Goal: Task Accomplishment & Management: Complete application form

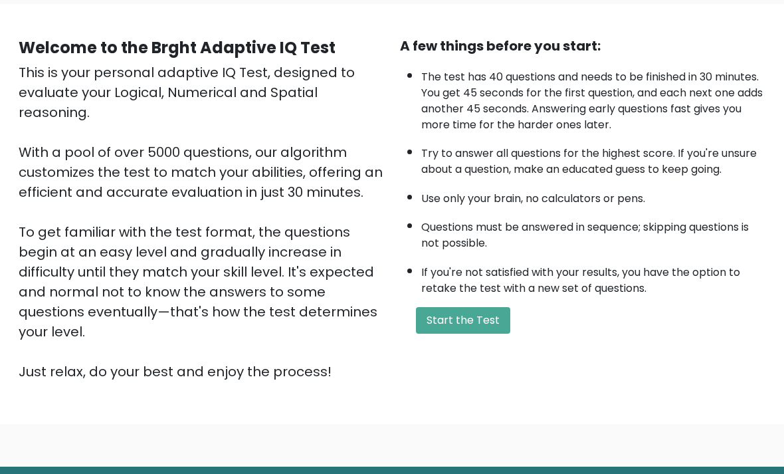
scroll to position [101, 0]
click at [473, 334] on button "Start the Test" at bounding box center [463, 320] width 94 height 27
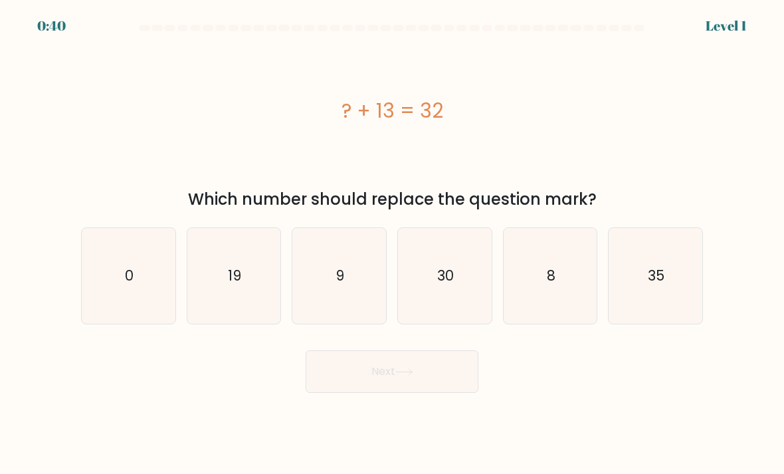
scroll to position [13, 0]
click at [213, 273] on icon "19" at bounding box center [234, 276] width 94 height 94
click at [392, 244] on input "b. 19" at bounding box center [392, 240] width 1 height 7
radio input "true"
click at [447, 375] on button "Next" at bounding box center [392, 371] width 173 height 43
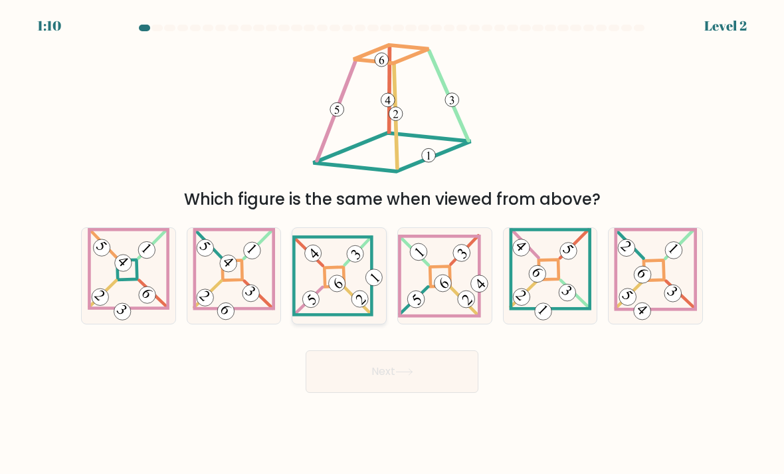
click at [337, 284] on 841 at bounding box center [337, 283] width 23 height 23
click at [392, 244] on input "c." at bounding box center [392, 240] width 1 height 7
radio input "true"
click at [415, 389] on button "Next" at bounding box center [392, 371] width 173 height 43
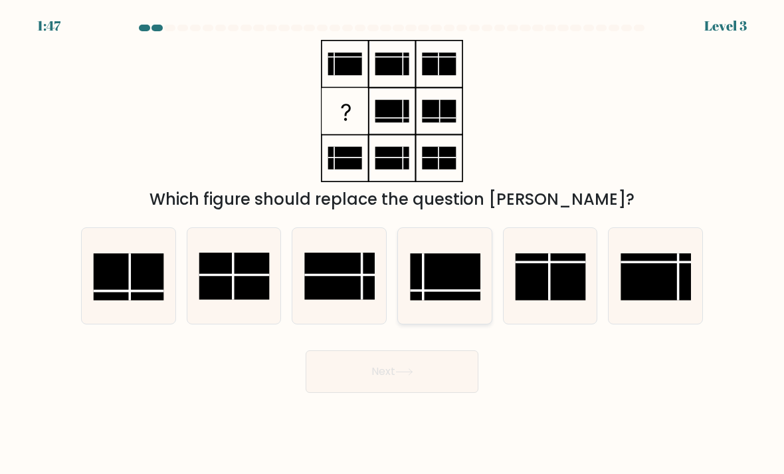
click at [452, 288] on rect at bounding box center [446, 276] width 70 height 47
click at [393, 244] on input "d." at bounding box center [392, 240] width 1 height 7
radio input "true"
click at [470, 391] on button "Next" at bounding box center [392, 371] width 173 height 43
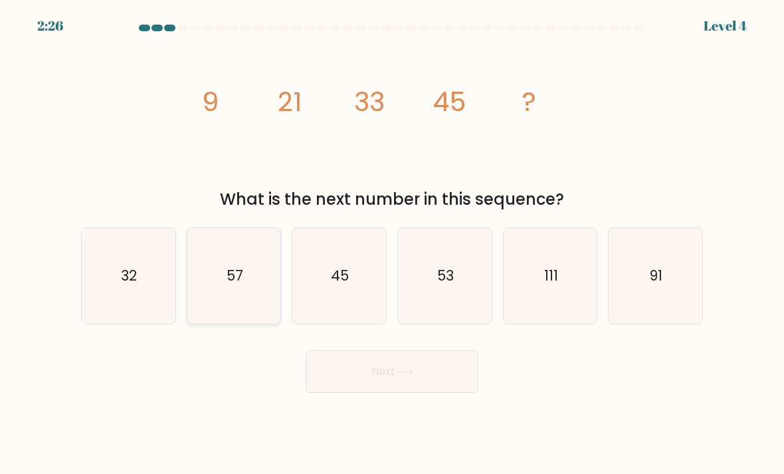
click at [233, 259] on icon "57" at bounding box center [234, 276] width 94 height 94
click at [392, 244] on input "b. 57" at bounding box center [392, 240] width 1 height 7
radio input "true"
click at [457, 382] on button "Next" at bounding box center [392, 371] width 173 height 43
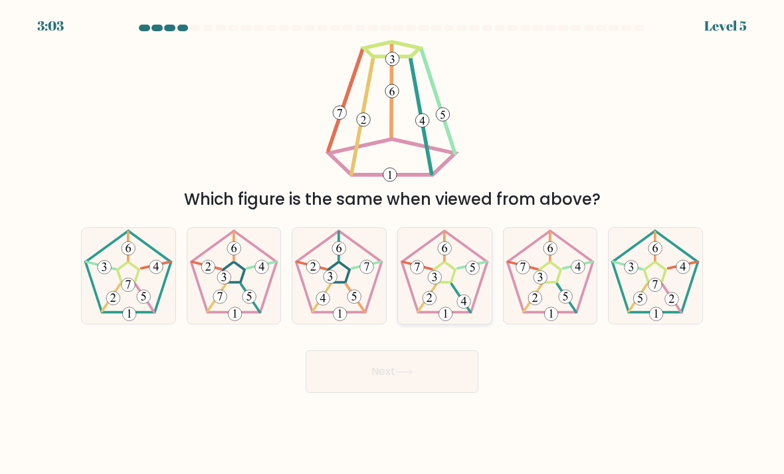
click at [455, 274] on 231 at bounding box center [445, 272] width 22 height 21
click at [393, 244] on input "d." at bounding box center [392, 240] width 1 height 7
radio input "true"
click at [457, 381] on button "Next" at bounding box center [392, 371] width 173 height 43
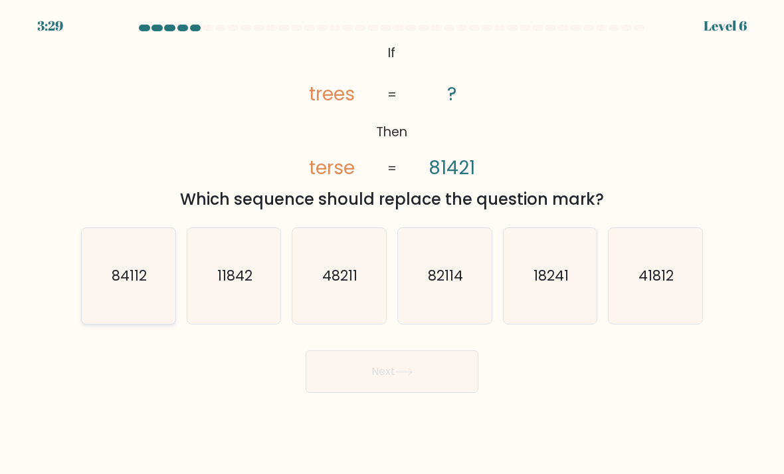
click at [142, 306] on icon "84112" at bounding box center [129, 276] width 94 height 94
click at [392, 244] on input "a. 84112" at bounding box center [392, 240] width 1 height 7
radio input "true"
click at [429, 382] on button "Next" at bounding box center [392, 371] width 173 height 43
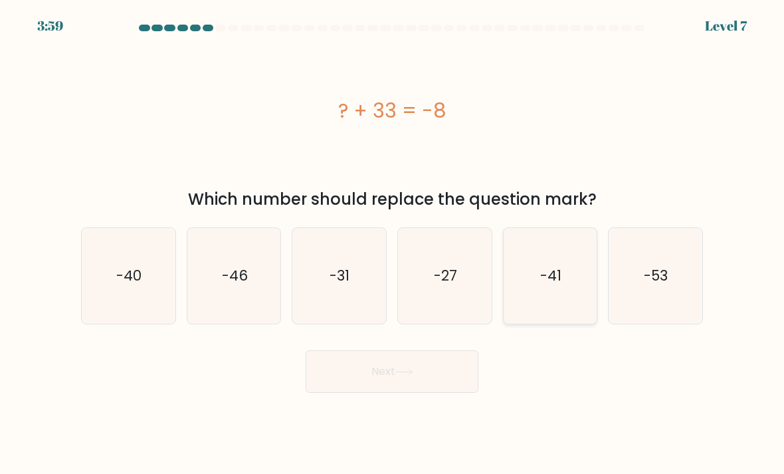
click at [548, 314] on icon "-41" at bounding box center [551, 276] width 94 height 94
click at [393, 244] on input "e. -41" at bounding box center [392, 240] width 1 height 7
radio input "true"
click at [449, 380] on button "Next" at bounding box center [392, 371] width 173 height 43
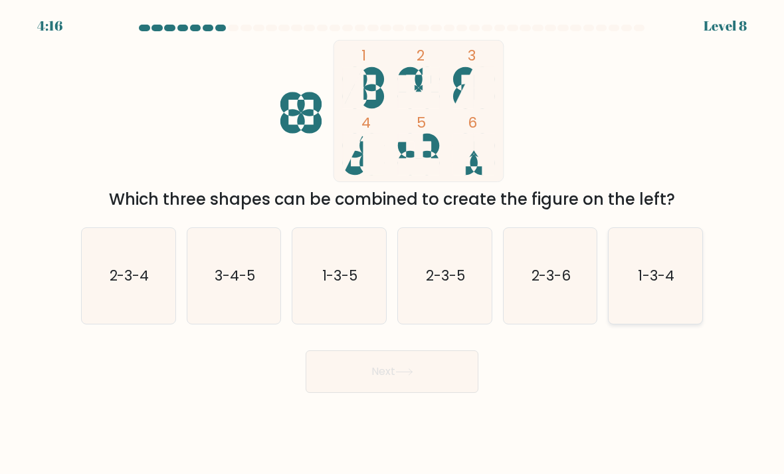
click at [648, 290] on icon "1-3-4" at bounding box center [656, 276] width 94 height 94
click at [393, 244] on input "f. 1-3-4" at bounding box center [392, 240] width 1 height 7
radio input "true"
click at [451, 369] on button "Next" at bounding box center [392, 371] width 173 height 43
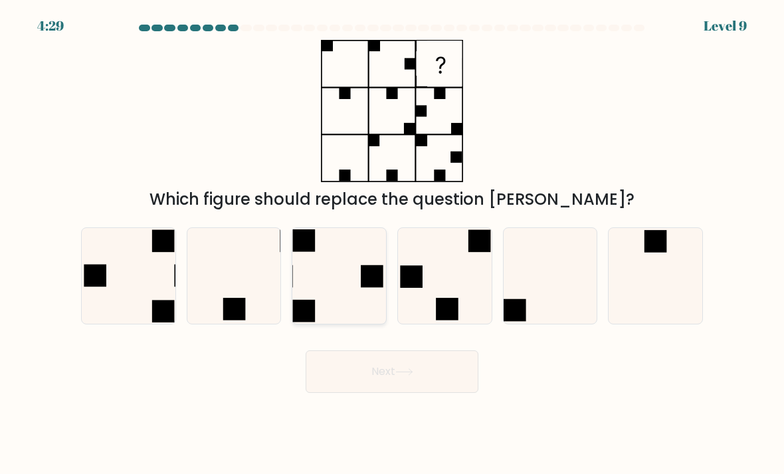
click at [321, 281] on icon at bounding box center [339, 276] width 94 height 94
click at [392, 244] on input "c." at bounding box center [392, 240] width 1 height 7
radio input "true"
click at [385, 381] on button "Next" at bounding box center [392, 371] width 173 height 43
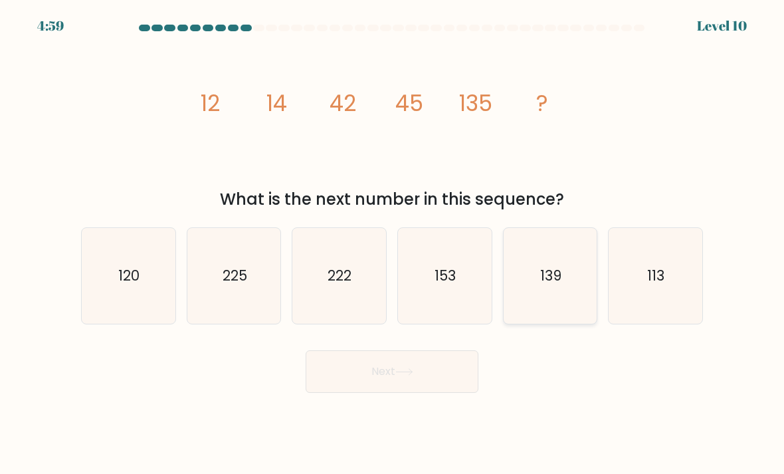
click at [571, 275] on icon "139" at bounding box center [551, 276] width 94 height 94
click at [393, 244] on input "e. 139" at bounding box center [392, 240] width 1 height 7
radio input "true"
click at [443, 390] on button "Next" at bounding box center [392, 371] width 173 height 43
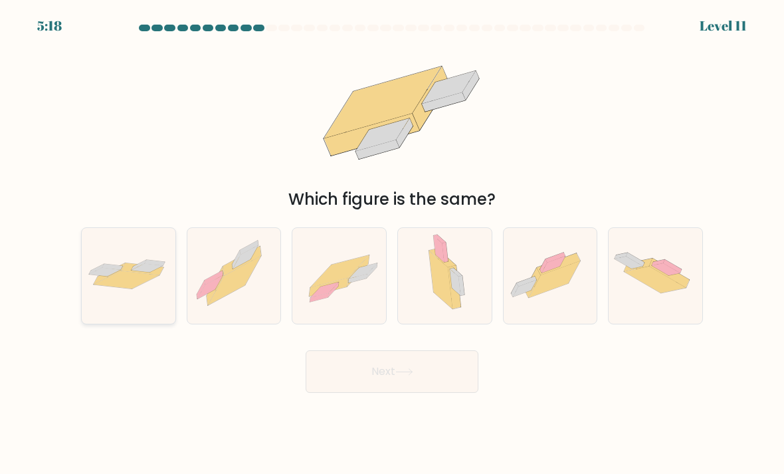
click at [91, 274] on icon at bounding box center [104, 272] width 31 height 9
click at [392, 244] on input "a." at bounding box center [392, 240] width 1 height 7
radio input "true"
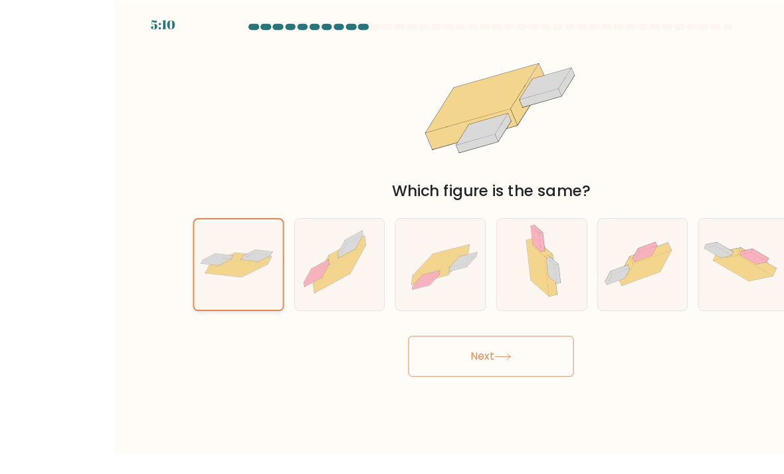
scroll to position [0, 0]
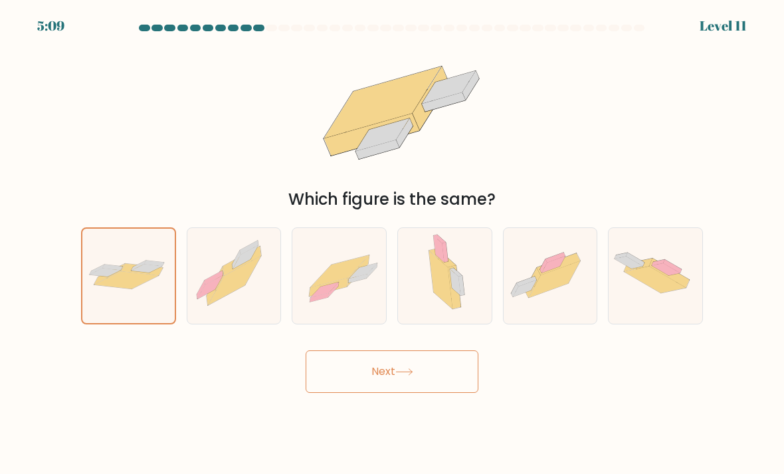
click at [339, 389] on button "Next" at bounding box center [392, 371] width 173 height 43
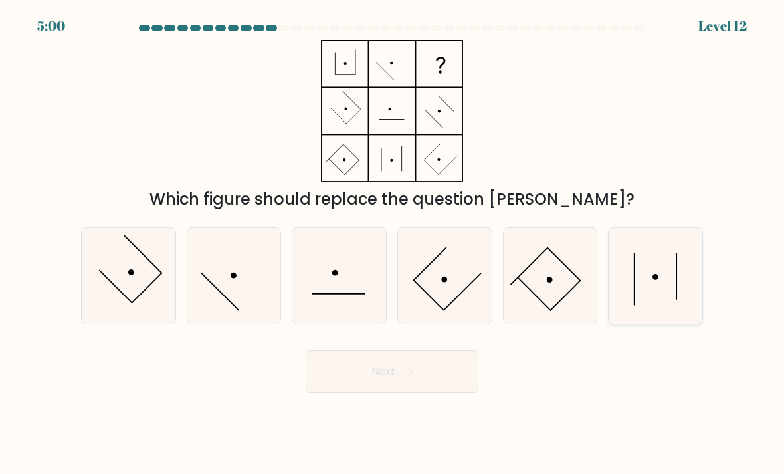
click at [663, 292] on icon at bounding box center [656, 276] width 94 height 94
click at [393, 244] on input "f." at bounding box center [392, 240] width 1 height 7
radio input "true"
click at [459, 385] on button "Next" at bounding box center [392, 371] width 173 height 43
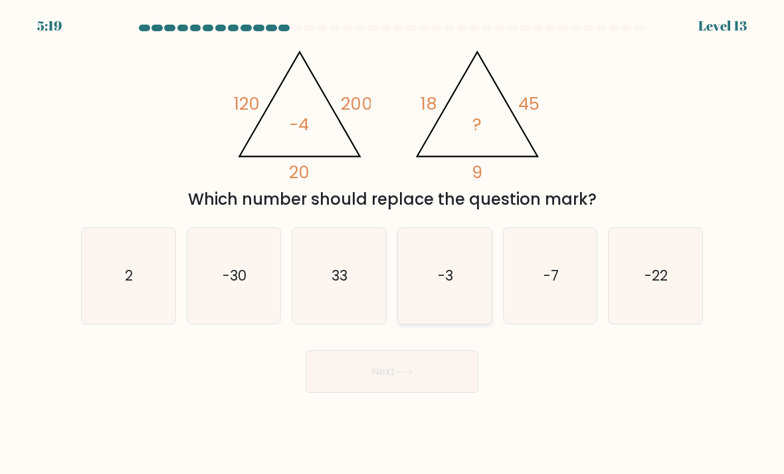
click at [419, 296] on icon "-3" at bounding box center [445, 276] width 94 height 94
click at [393, 244] on input "d. -3" at bounding box center [392, 240] width 1 height 7
radio input "true"
click at [405, 393] on button "Next" at bounding box center [392, 371] width 173 height 43
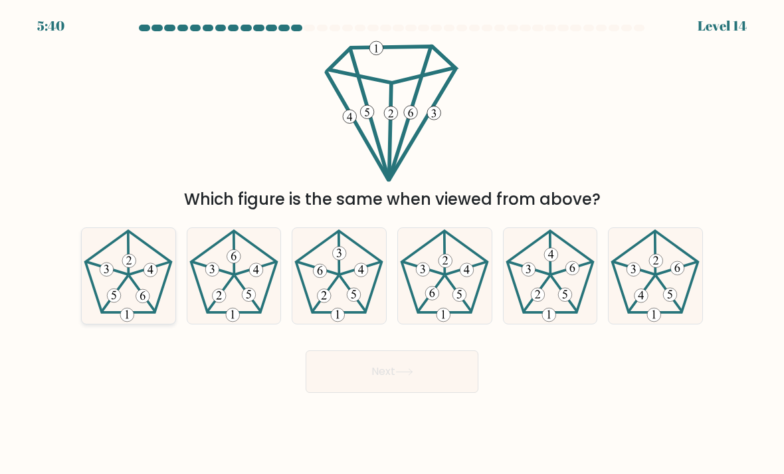
click at [123, 297] on 449 at bounding box center [115, 294] width 26 height 36
click at [392, 244] on input "a." at bounding box center [392, 240] width 1 height 7
radio input "true"
click at [439, 298] on icon at bounding box center [445, 276] width 94 height 94
click at [393, 244] on input "d." at bounding box center [392, 240] width 1 height 7
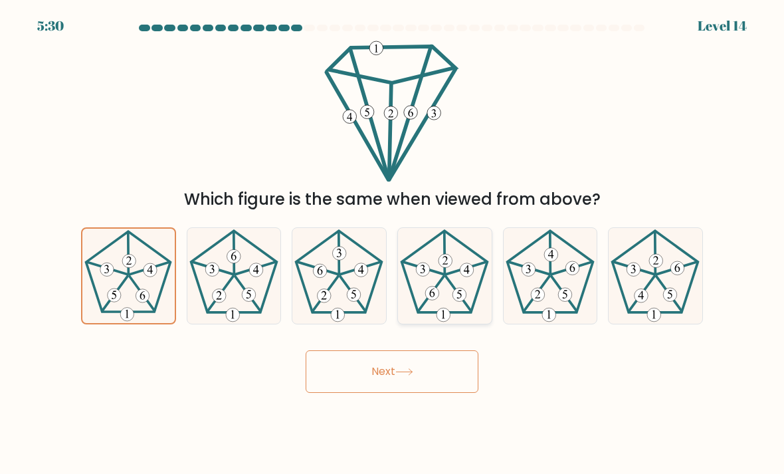
radio input "true"
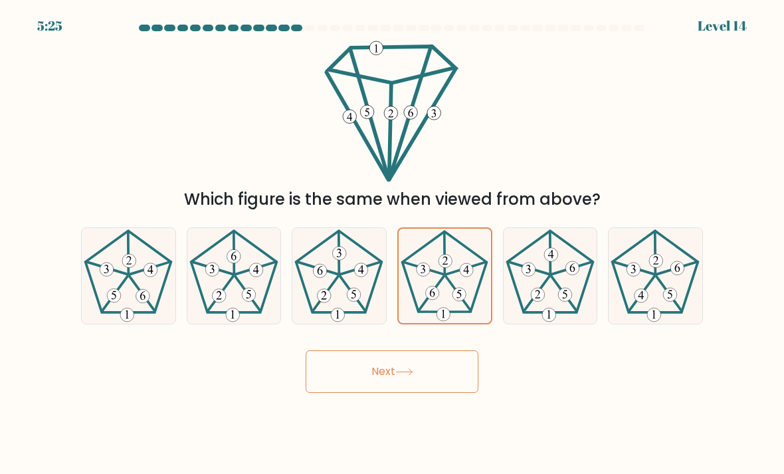
click at [348, 389] on button "Next" at bounding box center [392, 371] width 173 height 43
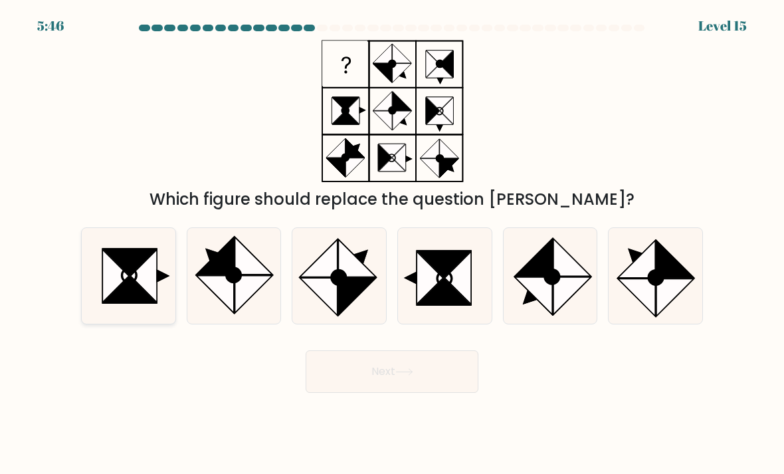
click at [143, 302] on icon at bounding box center [130, 289] width 53 height 27
click at [392, 244] on input "a." at bounding box center [392, 240] width 1 height 7
radio input "true"
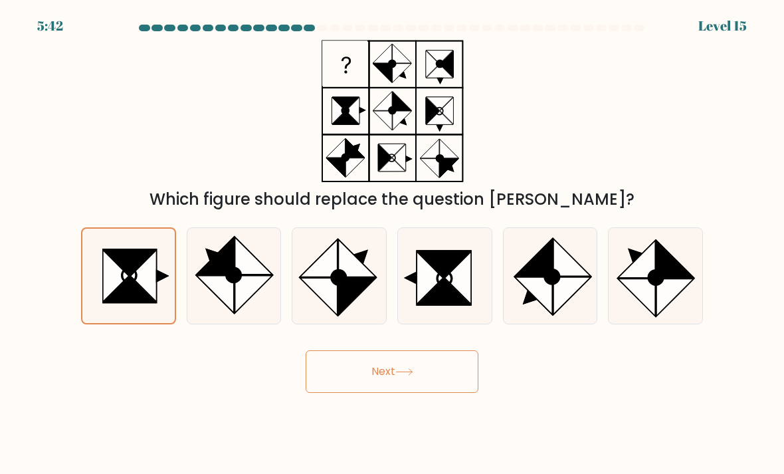
click at [392, 393] on button "Next" at bounding box center [392, 371] width 173 height 43
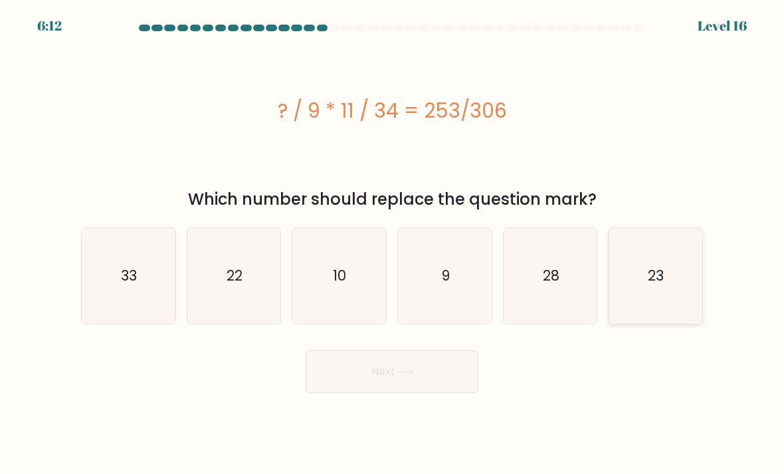
click at [645, 312] on icon "23" at bounding box center [656, 276] width 94 height 94
click at [393, 244] on input "f. 23" at bounding box center [392, 240] width 1 height 7
radio input "true"
click at [408, 393] on button "Next" at bounding box center [392, 371] width 173 height 43
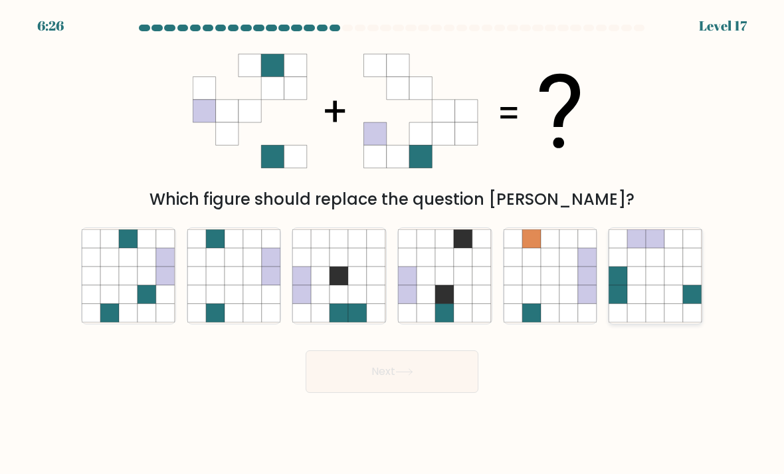
click at [654, 284] on icon at bounding box center [656, 275] width 19 height 19
click at [393, 244] on input "f." at bounding box center [392, 240] width 1 height 7
radio input "true"
click at [410, 375] on icon at bounding box center [404, 371] width 18 height 7
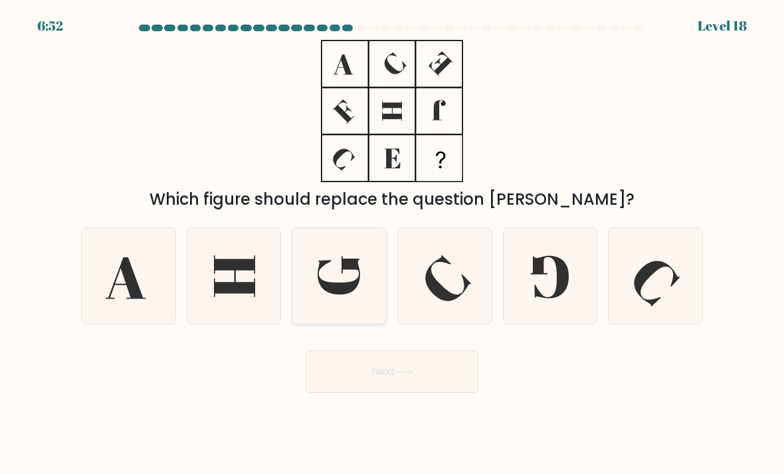
click at [330, 284] on icon at bounding box center [339, 276] width 94 height 94
click at [392, 244] on input "c." at bounding box center [392, 240] width 1 height 7
radio input "true"
click at [549, 284] on icon at bounding box center [551, 276] width 94 height 94
click at [393, 244] on input "e." at bounding box center [392, 240] width 1 height 7
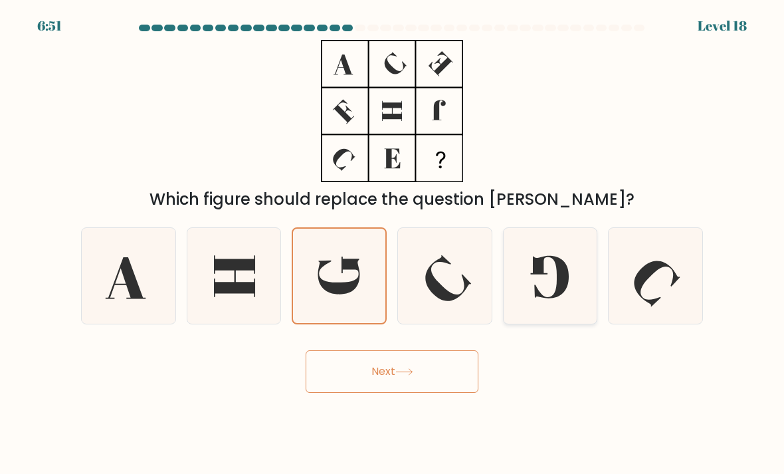
radio input "true"
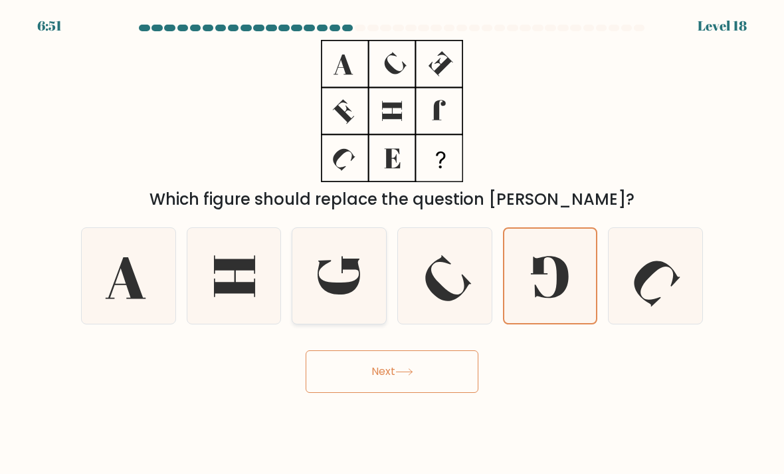
click at [329, 294] on icon at bounding box center [339, 275] width 43 height 39
click at [392, 244] on input "c." at bounding box center [392, 240] width 1 height 7
radio input "true"
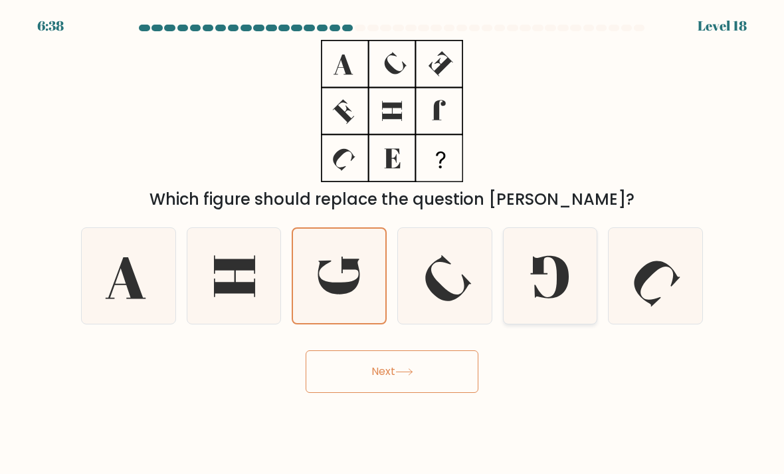
click at [560, 309] on icon at bounding box center [551, 276] width 94 height 94
click at [393, 244] on input "e." at bounding box center [392, 240] width 1 height 7
radio input "true"
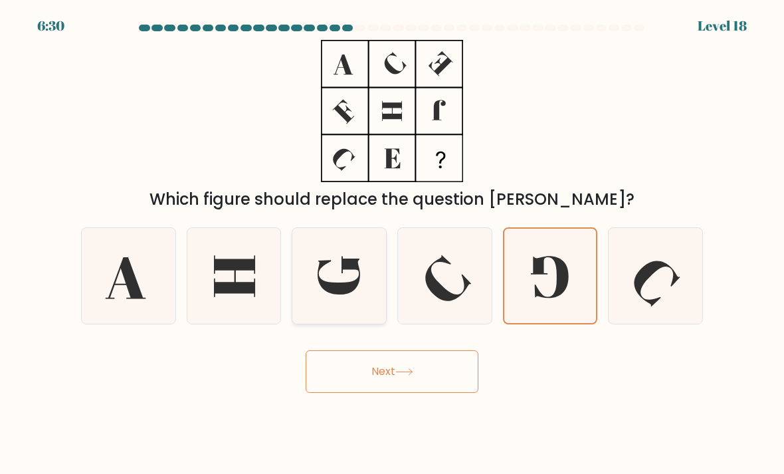
click at [336, 312] on icon at bounding box center [339, 276] width 94 height 94
click at [392, 244] on input "c." at bounding box center [392, 240] width 1 height 7
radio input "true"
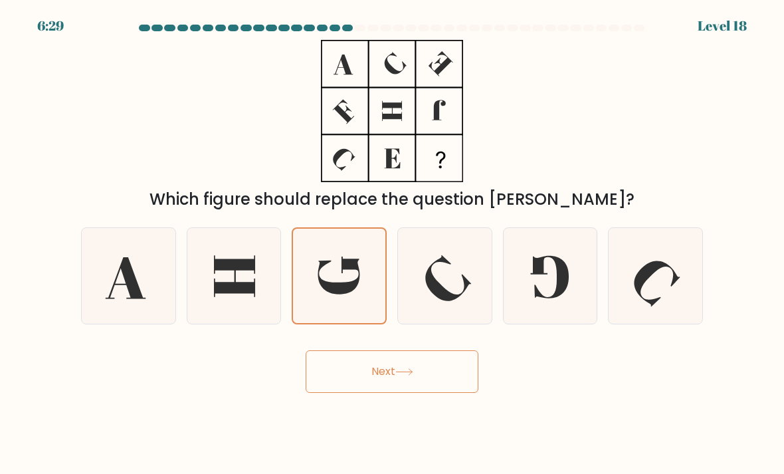
click at [423, 385] on button "Next" at bounding box center [392, 371] width 173 height 43
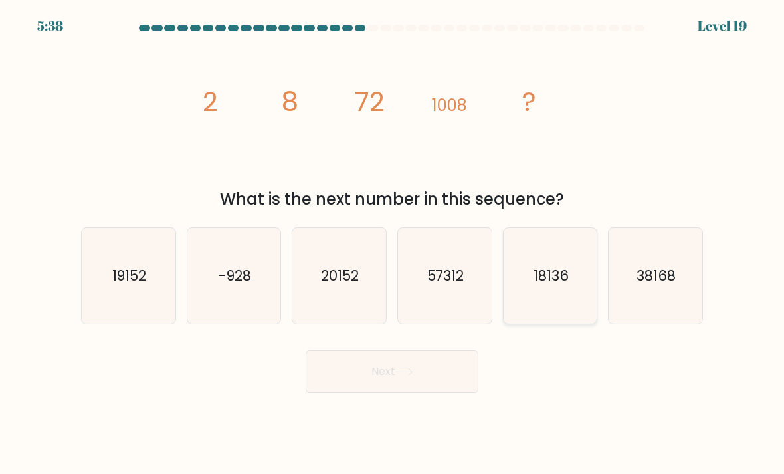
click at [564, 323] on icon "18136" at bounding box center [551, 276] width 94 height 94
click at [393, 244] on input "e. 18136" at bounding box center [392, 240] width 1 height 7
radio input "true"
click at [438, 393] on button "Next" at bounding box center [392, 371] width 173 height 43
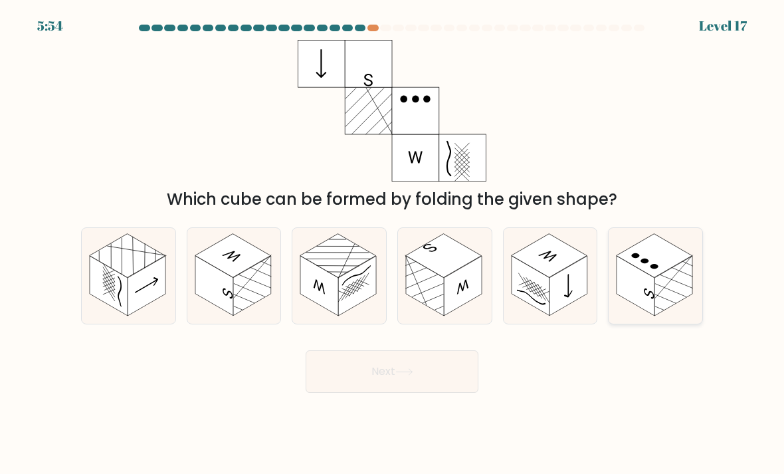
click at [614, 295] on icon at bounding box center [656, 276] width 94 height 96
click at [393, 244] on input "f." at bounding box center [392, 240] width 1 height 7
radio input "true"
click at [428, 379] on button "Next" at bounding box center [392, 371] width 173 height 43
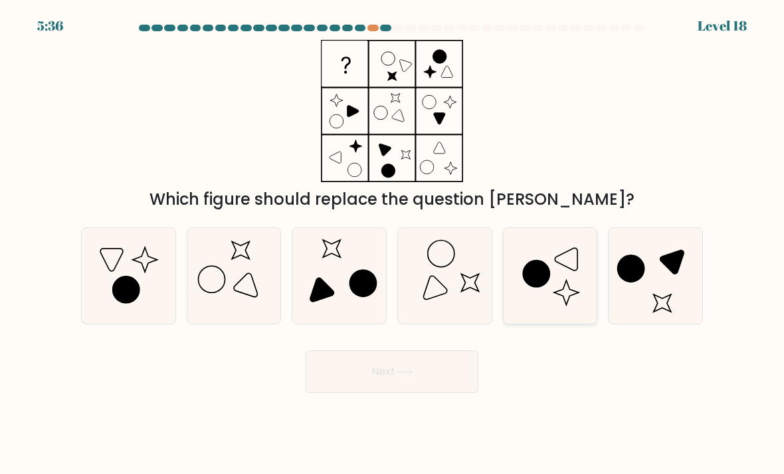
click at [545, 298] on icon at bounding box center [551, 276] width 94 height 94
click at [393, 244] on input "e." at bounding box center [392, 240] width 1 height 7
radio input "true"
click at [659, 313] on icon at bounding box center [656, 276] width 94 height 94
click at [393, 244] on input "f." at bounding box center [392, 240] width 1 height 7
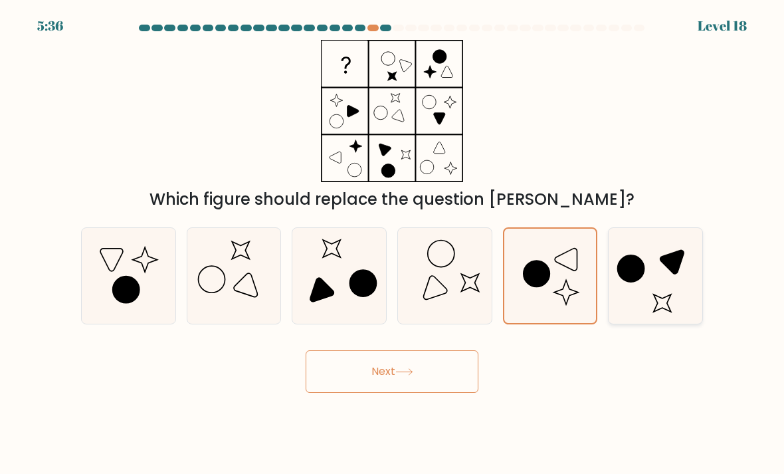
radio input "true"
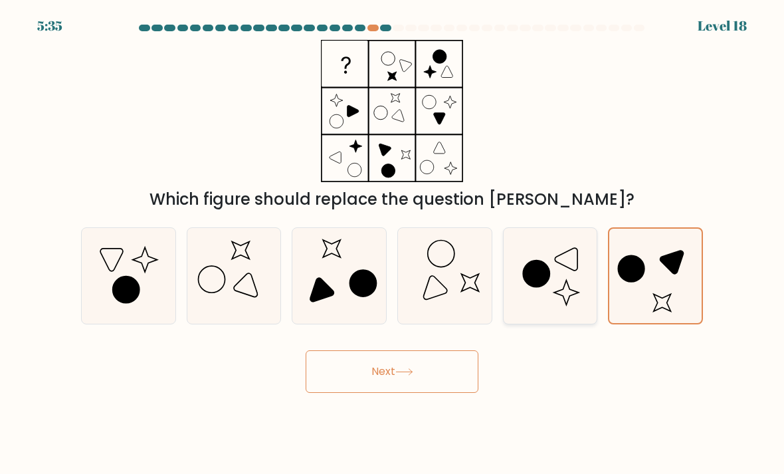
click at [528, 323] on icon at bounding box center [551, 276] width 94 height 94
click at [393, 244] on input "e." at bounding box center [392, 240] width 1 height 7
radio input "true"
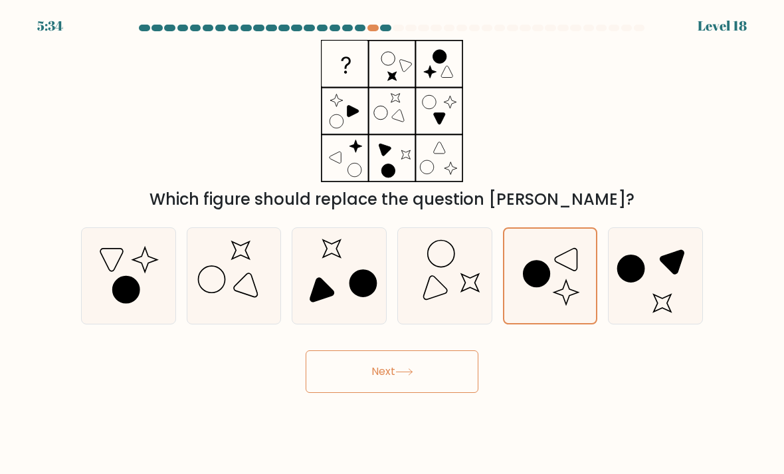
click at [437, 384] on button "Next" at bounding box center [392, 371] width 173 height 43
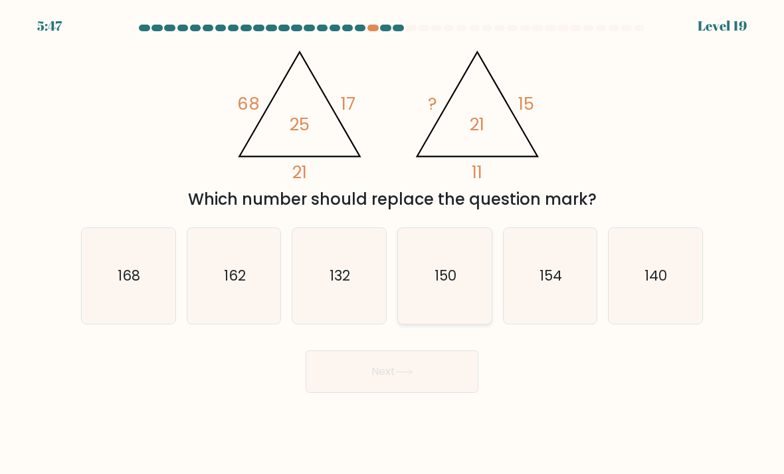
click at [452, 299] on icon "150" at bounding box center [445, 276] width 94 height 94
click at [393, 244] on input "d. 150" at bounding box center [392, 240] width 1 height 7
radio input "true"
click at [446, 378] on button "Next" at bounding box center [392, 371] width 173 height 43
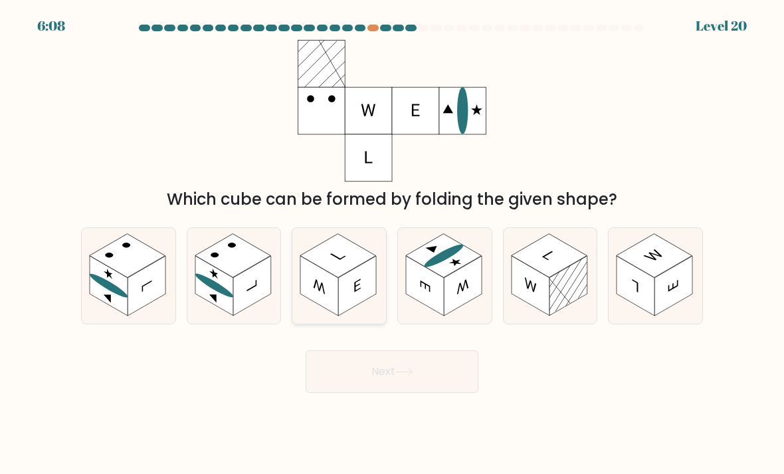
click at [379, 298] on icon at bounding box center [339, 276] width 94 height 96
click at [392, 244] on input "c." at bounding box center [392, 240] width 1 height 7
radio input "true"
click at [476, 300] on rect at bounding box center [463, 286] width 38 height 60
click at [393, 244] on input "d." at bounding box center [392, 240] width 1 height 7
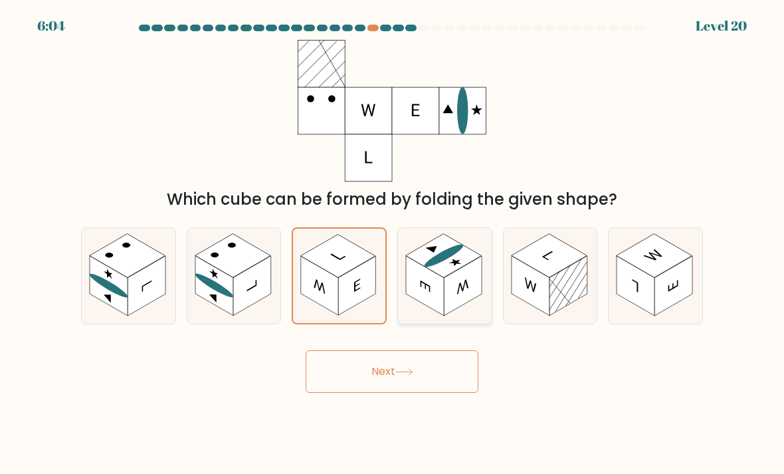
radio input "true"
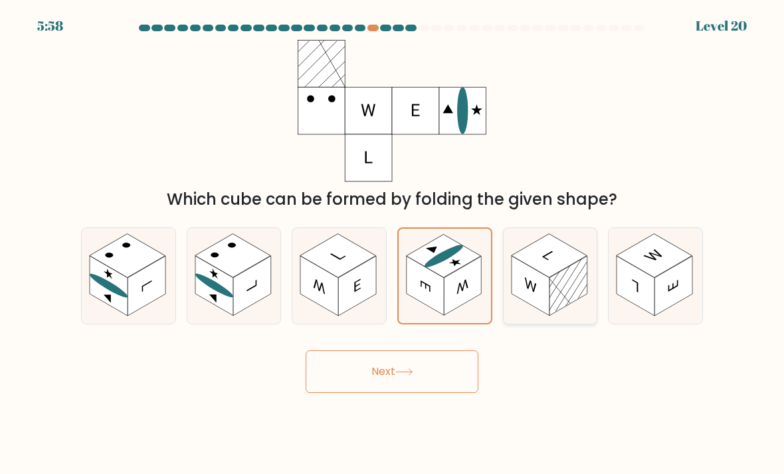
click at [552, 310] on rect at bounding box center [569, 286] width 38 height 60
click at [393, 244] on input "e." at bounding box center [392, 240] width 1 height 7
radio input "true"
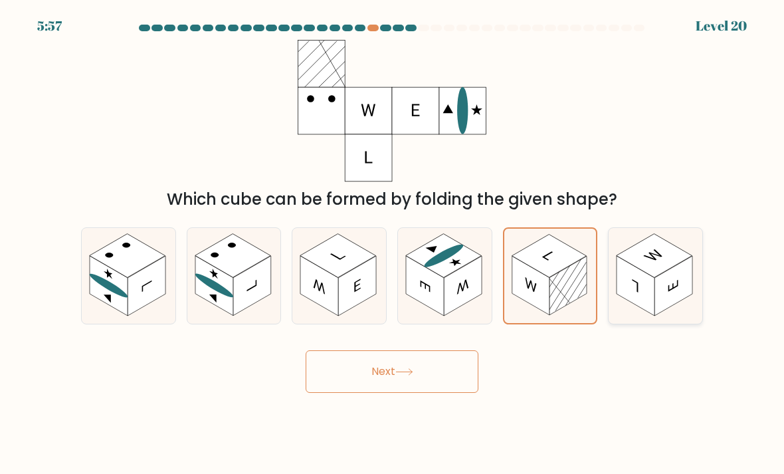
click at [635, 316] on rect at bounding box center [636, 286] width 38 height 60
click at [393, 244] on input "f." at bounding box center [392, 240] width 1 height 7
radio input "true"
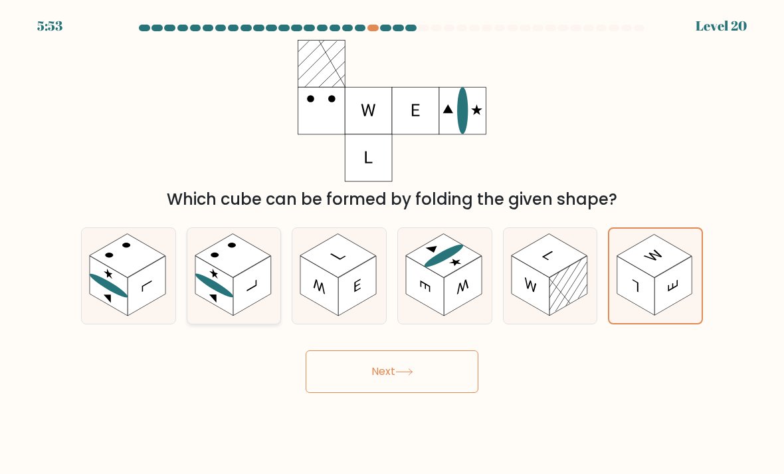
click at [211, 322] on icon at bounding box center [234, 276] width 94 height 96
click at [392, 244] on input "b." at bounding box center [392, 240] width 1 height 7
radio input "true"
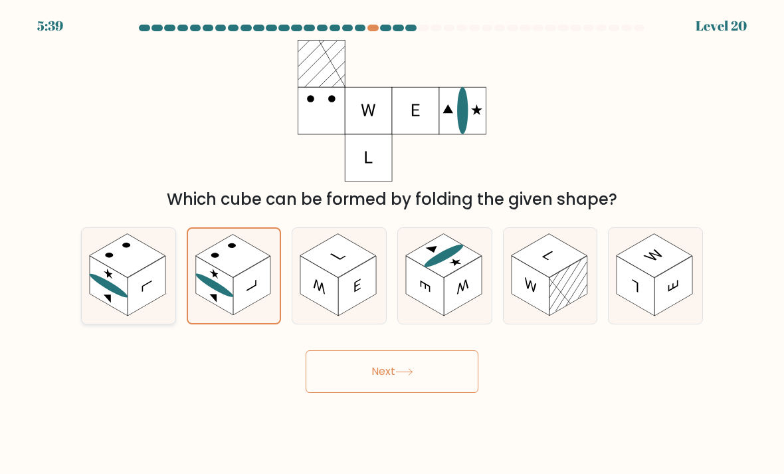
click at [121, 315] on rect at bounding box center [109, 286] width 38 height 60
click at [392, 244] on input "a." at bounding box center [392, 240] width 1 height 7
radio input "true"
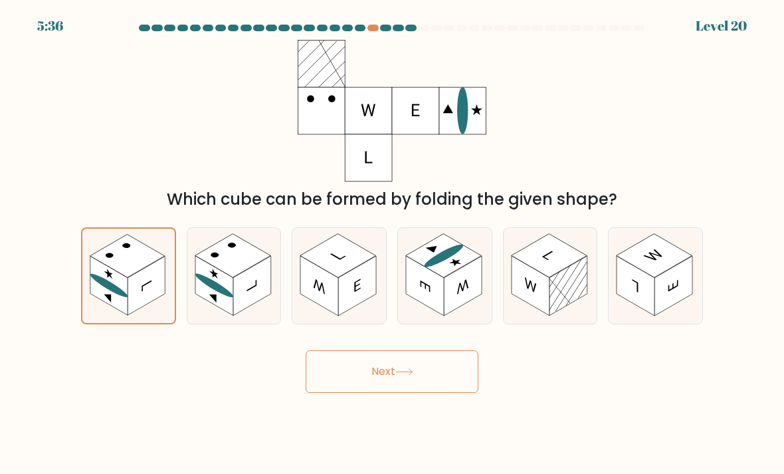
click at [447, 388] on button "Next" at bounding box center [392, 371] width 173 height 43
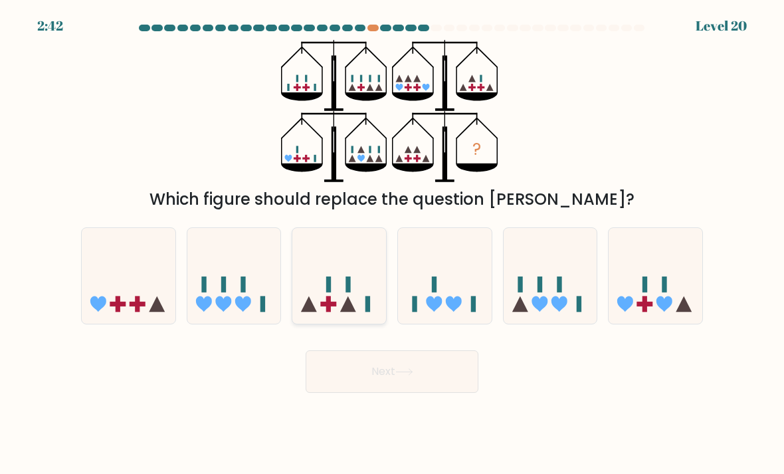
click at [368, 312] on rect at bounding box center [368, 304] width 5 height 16
click at [392, 244] on input "c." at bounding box center [392, 240] width 1 height 7
radio input "true"
click at [386, 391] on button "Next" at bounding box center [392, 371] width 173 height 43
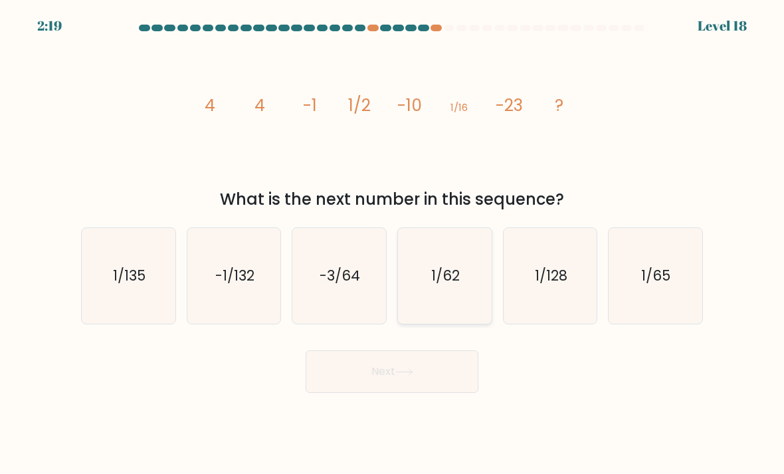
click at [446, 323] on icon "1/62" at bounding box center [445, 276] width 94 height 94
click at [393, 244] on input "d. 1/62" at bounding box center [392, 240] width 1 height 7
radio input "true"
click at [526, 282] on icon "1/128" at bounding box center [551, 276] width 94 height 94
click at [393, 244] on input "e. 1/128" at bounding box center [392, 240] width 1 height 7
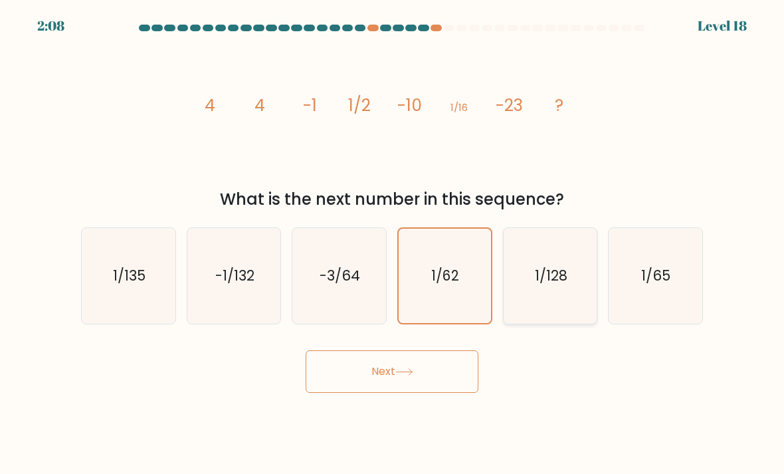
radio input "true"
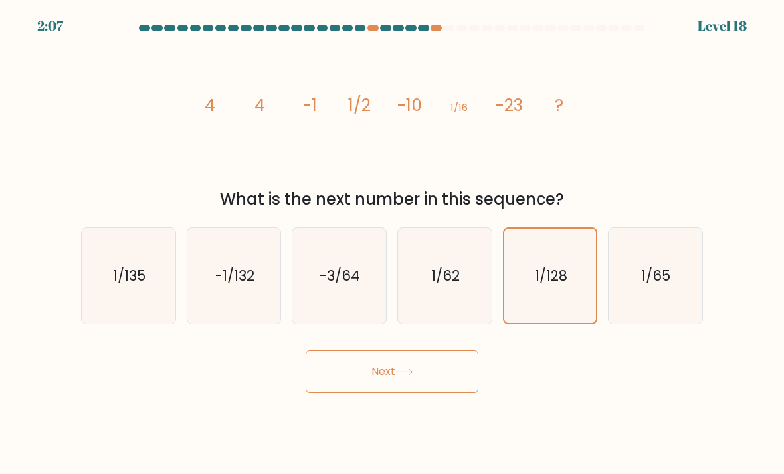
click at [393, 393] on button "Next" at bounding box center [392, 371] width 173 height 43
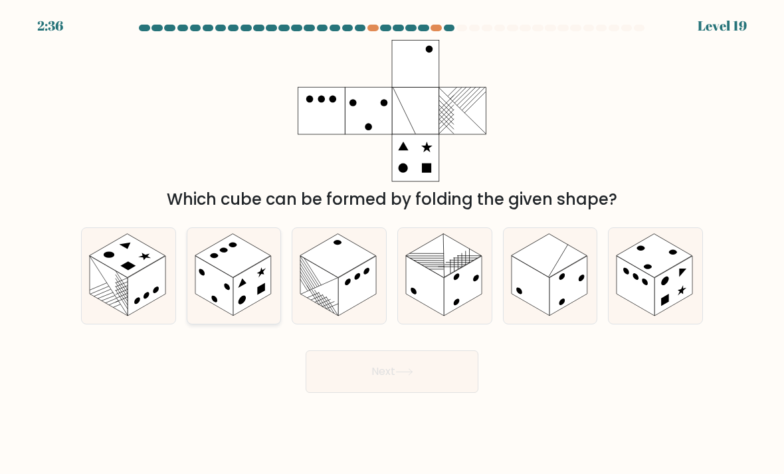
click at [219, 274] on rect at bounding box center [233, 256] width 76 height 44
click at [392, 244] on input "b." at bounding box center [392, 240] width 1 height 7
radio input "true"
click at [118, 293] on rect at bounding box center [109, 286] width 38 height 60
click at [392, 244] on input "a." at bounding box center [392, 240] width 1 height 7
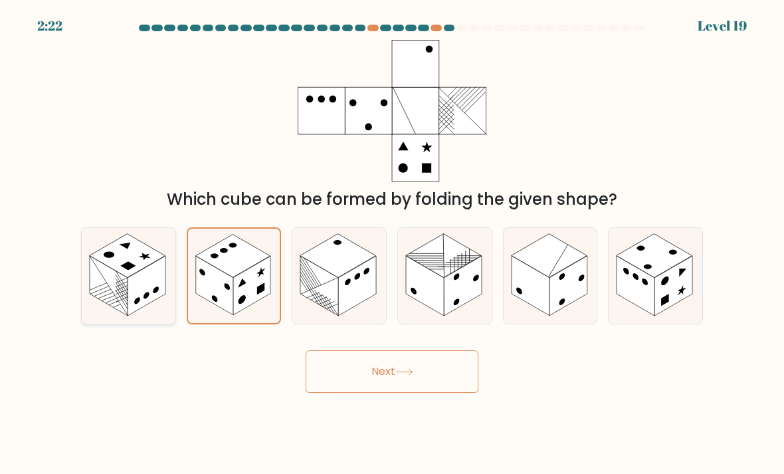
radio input "true"
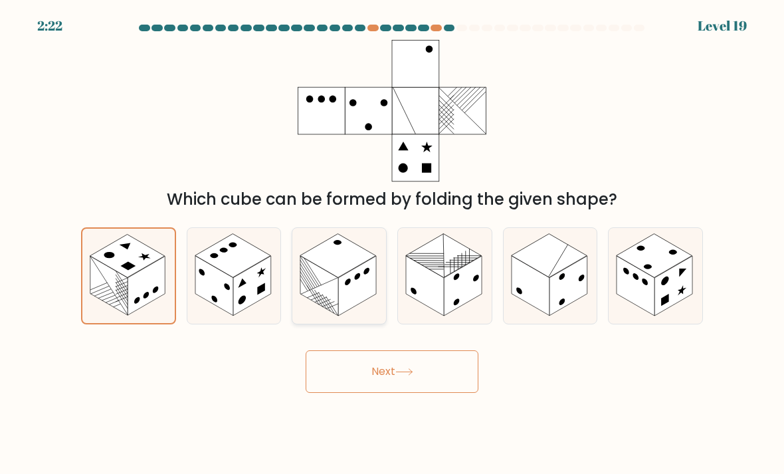
click at [326, 294] on rect at bounding box center [319, 286] width 38 height 60
click at [392, 244] on input "c." at bounding box center [392, 240] width 1 height 7
radio input "true"
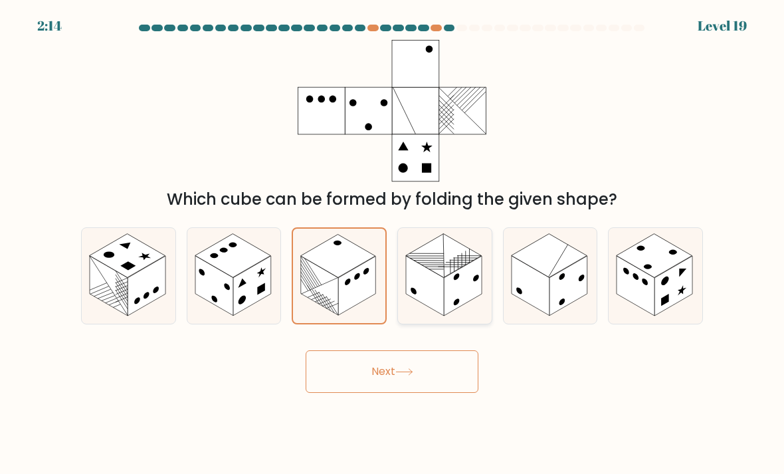
click at [460, 308] on rect at bounding box center [463, 286] width 38 height 60
click at [393, 244] on input "d." at bounding box center [392, 240] width 1 height 7
radio input "true"
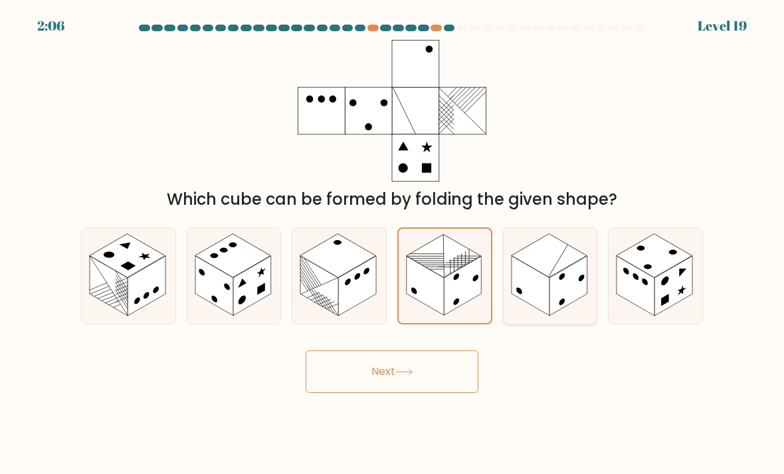
click at [552, 308] on rect at bounding box center [569, 286] width 38 height 60
click at [393, 244] on input "e." at bounding box center [392, 240] width 1 height 7
radio input "true"
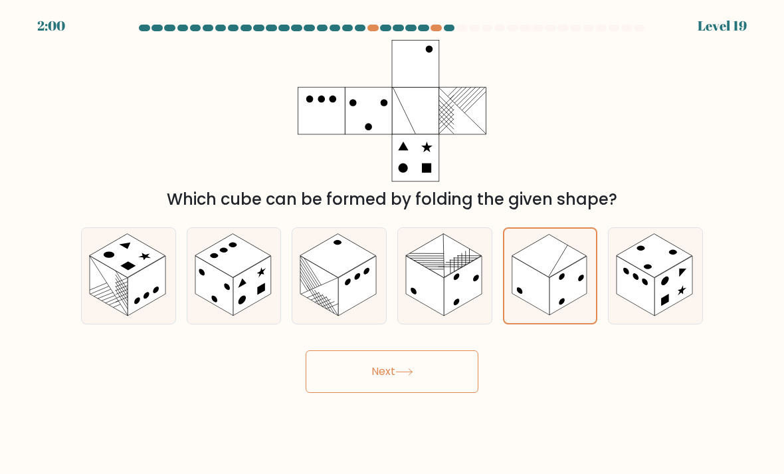
click at [417, 379] on button "Next" at bounding box center [392, 371] width 173 height 43
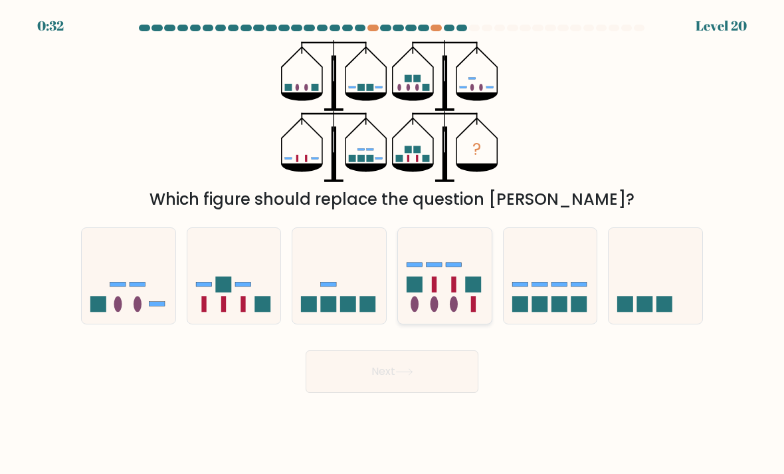
click at [476, 292] on rect at bounding box center [474, 284] width 16 height 16
click at [393, 244] on input "d." at bounding box center [392, 240] width 1 height 7
radio input "true"
click at [418, 382] on button "Next" at bounding box center [392, 371] width 173 height 43
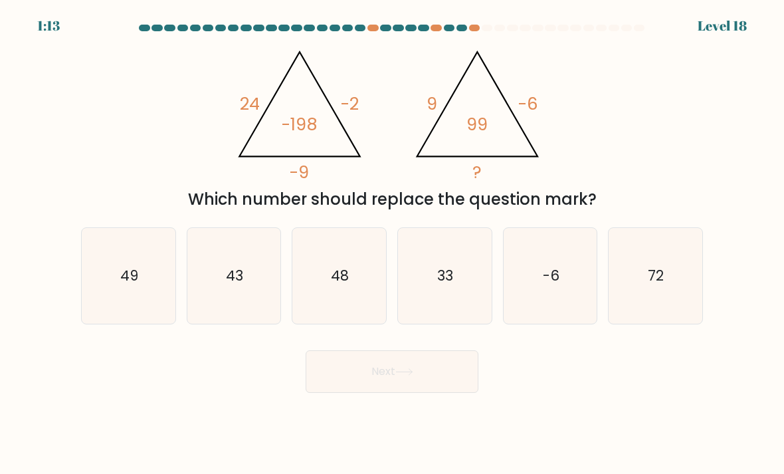
scroll to position [12, 0]
click at [442, 267] on text "33" at bounding box center [446, 275] width 16 height 19
click at [393, 244] on input "d. 33" at bounding box center [392, 240] width 1 height 7
radio input "true"
click at [407, 379] on button "Next" at bounding box center [392, 371] width 173 height 43
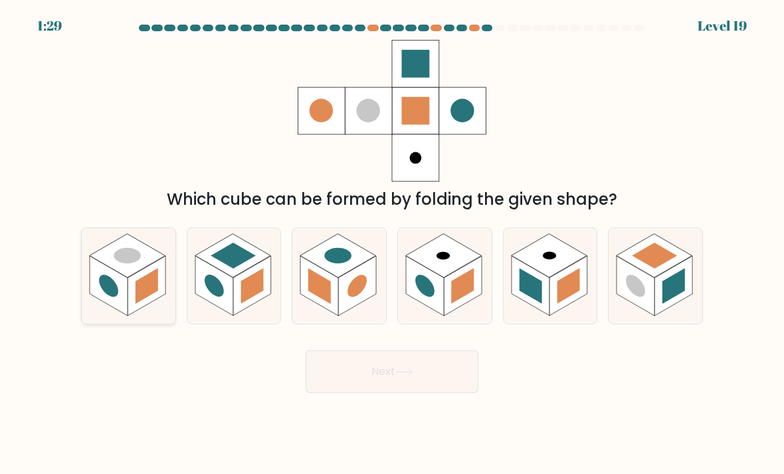
click at [109, 262] on rect at bounding box center [128, 256] width 76 height 44
click at [392, 244] on input "a." at bounding box center [392, 240] width 1 height 7
radio input "true"
click at [225, 281] on rect at bounding box center [214, 286] width 38 height 60
click at [392, 244] on input "b." at bounding box center [392, 240] width 1 height 7
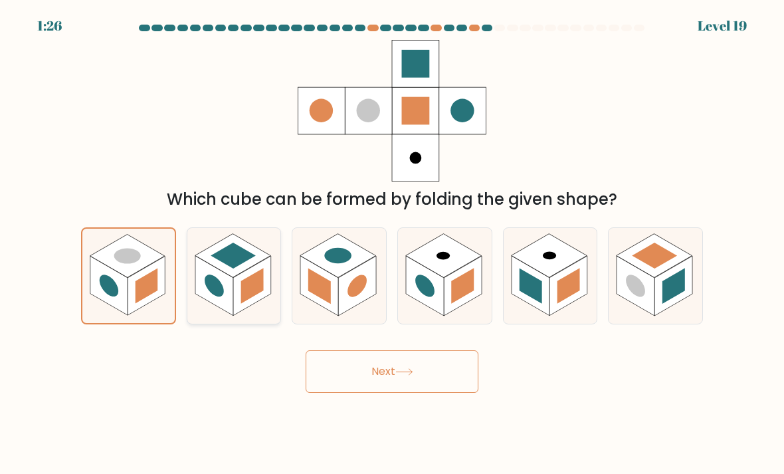
radio input "true"
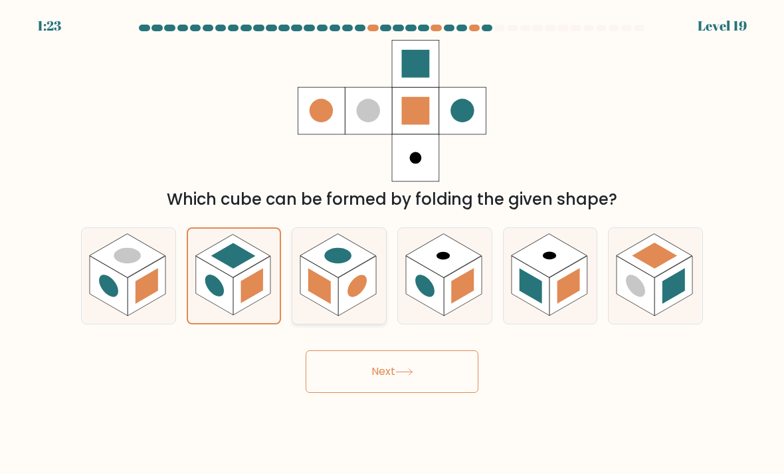
click at [308, 294] on rect at bounding box center [319, 286] width 38 height 60
click at [392, 244] on input "c." at bounding box center [392, 240] width 1 height 7
radio input "true"
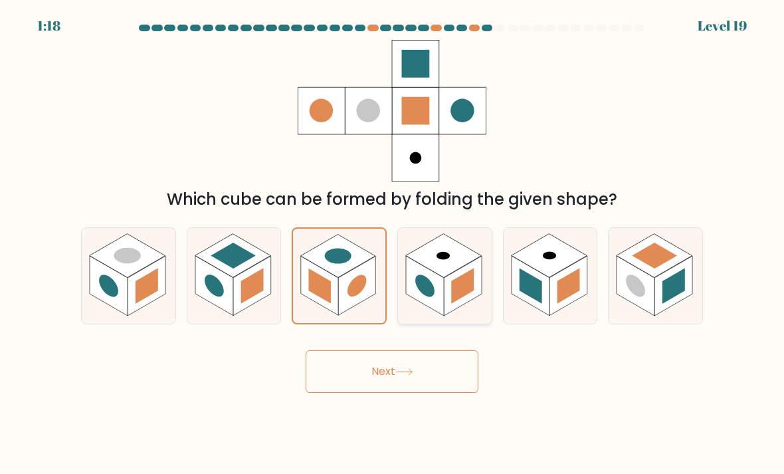
click at [427, 295] on circle at bounding box center [424, 285] width 19 height 31
click at [393, 244] on input "d." at bounding box center [392, 240] width 1 height 7
radio input "true"
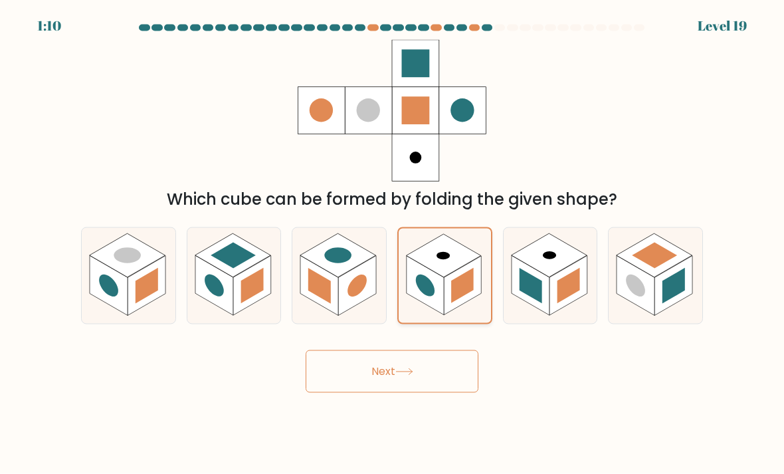
scroll to position [9, 0]
click at [392, 365] on button "Next" at bounding box center [392, 371] width 173 height 43
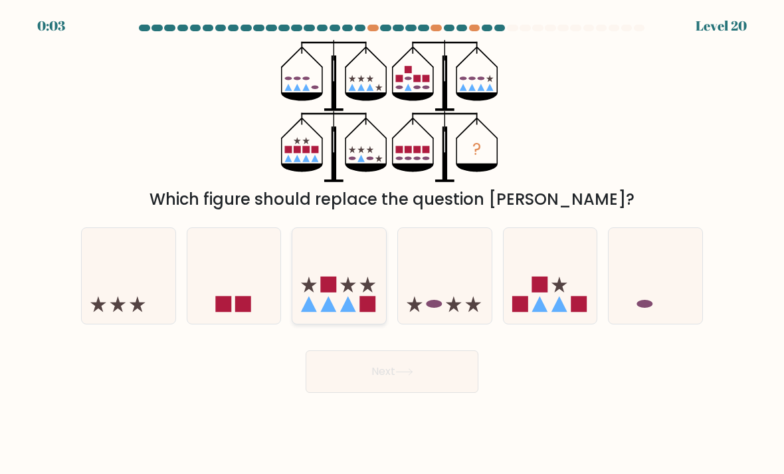
click at [326, 308] on icon at bounding box center [329, 304] width 16 height 16
click at [392, 244] on input "c." at bounding box center [392, 240] width 1 height 7
radio input "true"
click at [357, 377] on button "Next" at bounding box center [392, 371] width 173 height 43
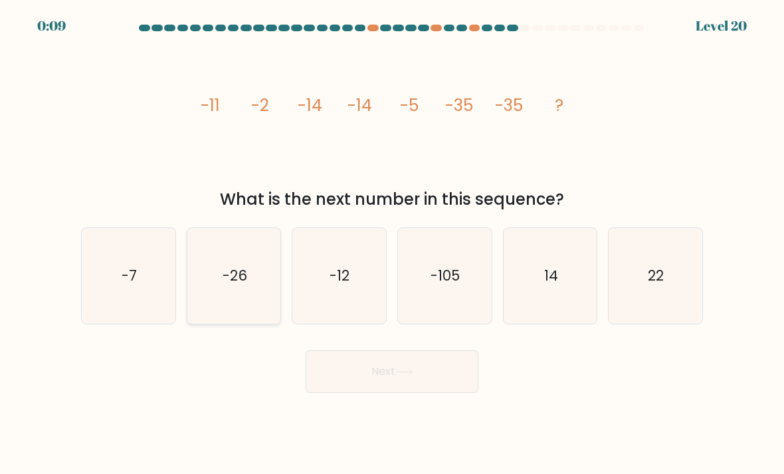
click at [237, 273] on text "-26" at bounding box center [235, 275] width 25 height 19
click at [392, 244] on input "b. -26" at bounding box center [392, 240] width 1 height 7
radio input "true"
click at [362, 375] on button "Next" at bounding box center [392, 371] width 173 height 43
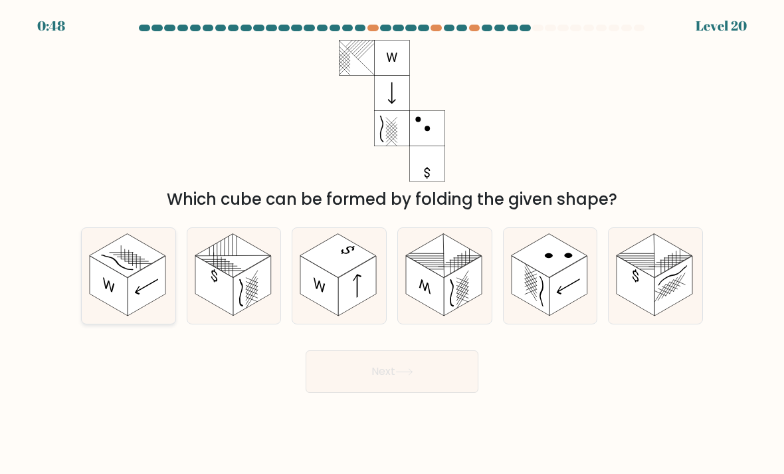
click at [122, 290] on rect at bounding box center [109, 286] width 38 height 60
click at [392, 244] on input "a." at bounding box center [392, 240] width 1 height 7
radio input "true"
click at [324, 304] on rect at bounding box center [319, 286] width 38 height 60
click at [392, 244] on input "c." at bounding box center [392, 240] width 1 height 7
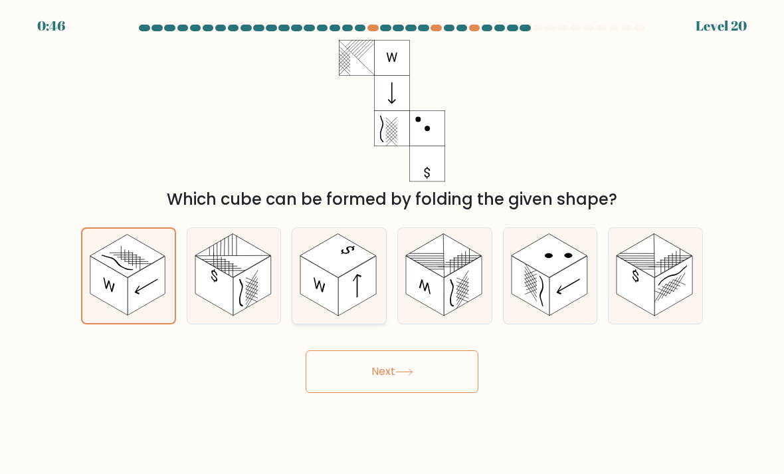
radio input "true"
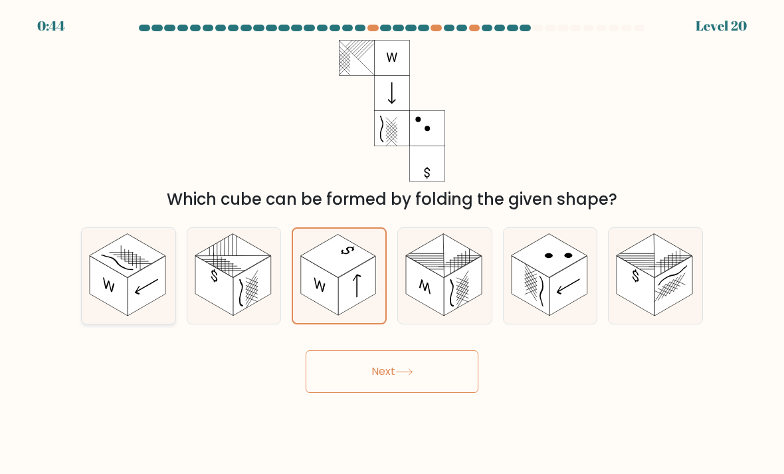
click at [120, 300] on rect at bounding box center [109, 286] width 38 height 60
click at [392, 244] on input "a." at bounding box center [392, 240] width 1 height 7
radio input "true"
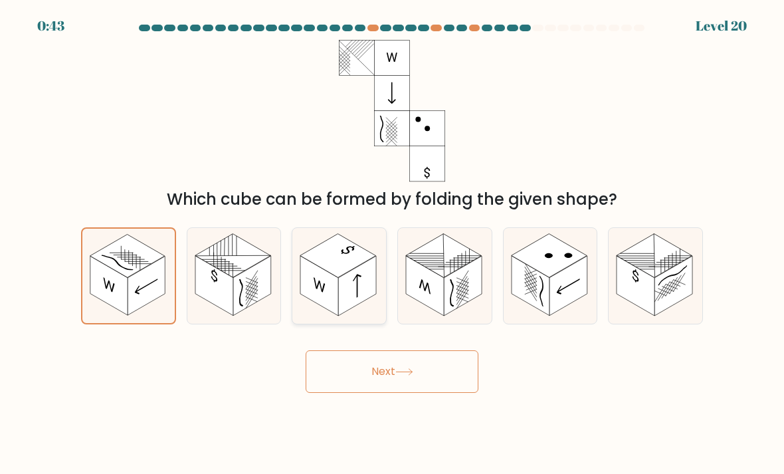
click at [340, 309] on rect at bounding box center [357, 286] width 38 height 60
click at [392, 244] on input "c." at bounding box center [392, 240] width 1 height 7
radio input "true"
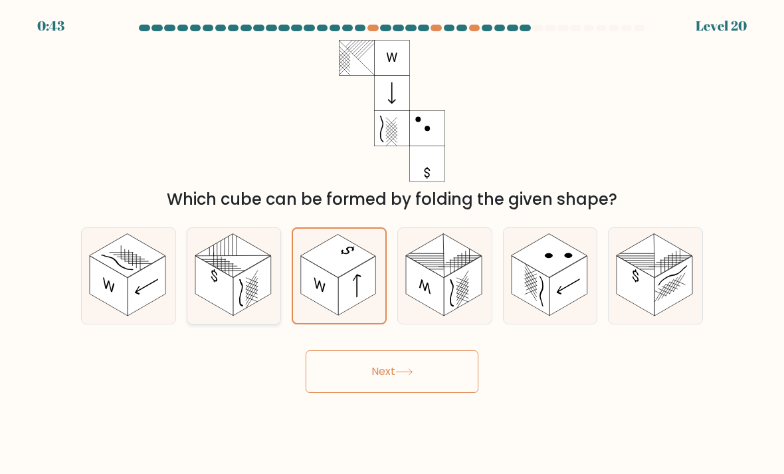
click at [207, 292] on rect at bounding box center [214, 286] width 38 height 60
click at [392, 244] on input "b." at bounding box center [392, 240] width 1 height 7
radio input "true"
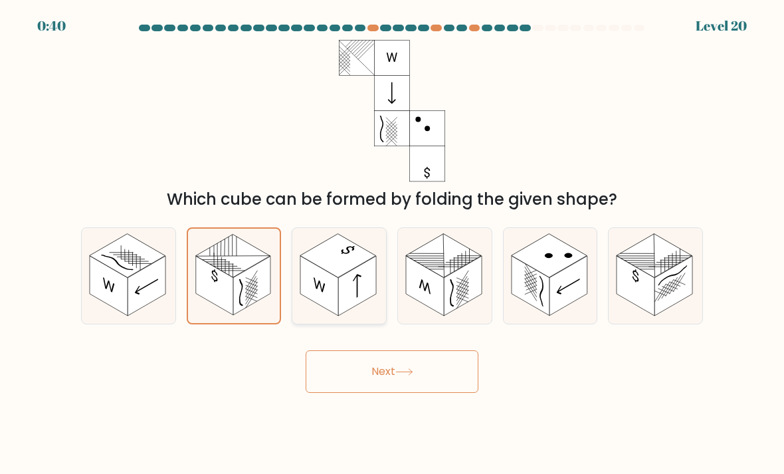
click at [320, 286] on icon at bounding box center [319, 285] width 11 height 17
click at [392, 244] on input "c." at bounding box center [392, 240] width 1 height 7
radio input "true"
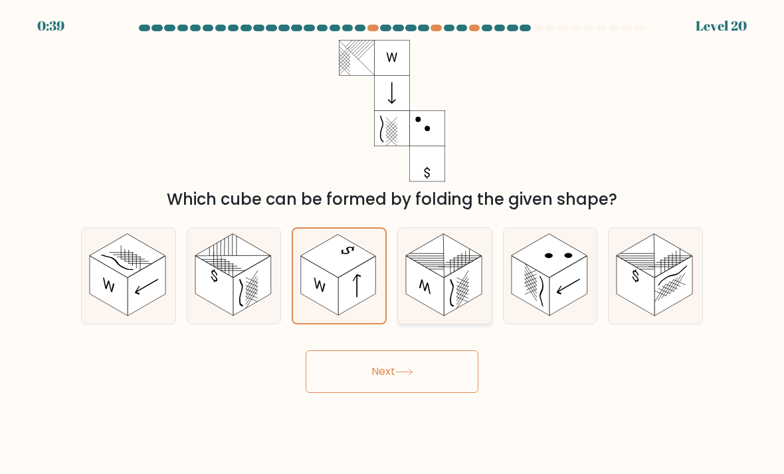
click at [435, 298] on rect at bounding box center [425, 286] width 38 height 60
click at [393, 244] on input "d." at bounding box center [392, 240] width 1 height 7
radio input "true"
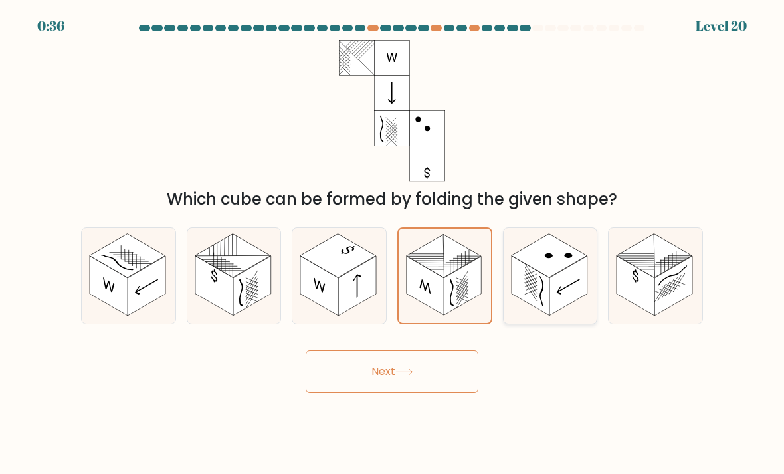
click at [532, 306] on rect at bounding box center [531, 286] width 38 height 60
click at [393, 244] on input "e." at bounding box center [392, 240] width 1 height 7
radio input "true"
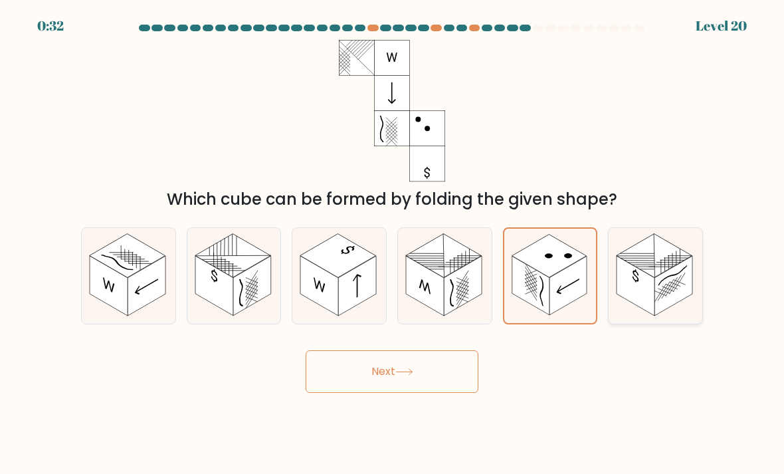
click at [649, 281] on rect at bounding box center [636, 286] width 38 height 60
click at [393, 244] on input "f." at bounding box center [392, 240] width 1 height 7
radio input "true"
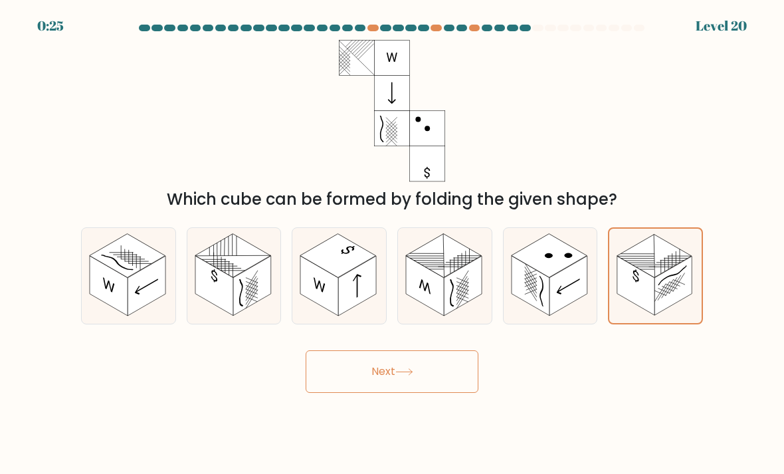
click at [332, 379] on button "Next" at bounding box center [392, 371] width 173 height 43
click at [292, 375] on div "Next" at bounding box center [392, 366] width 638 height 52
click at [334, 383] on button "Next" at bounding box center [392, 371] width 173 height 43
click at [626, 276] on rect at bounding box center [635, 285] width 37 height 59
click at [393, 244] on input "f." at bounding box center [392, 240] width 1 height 7
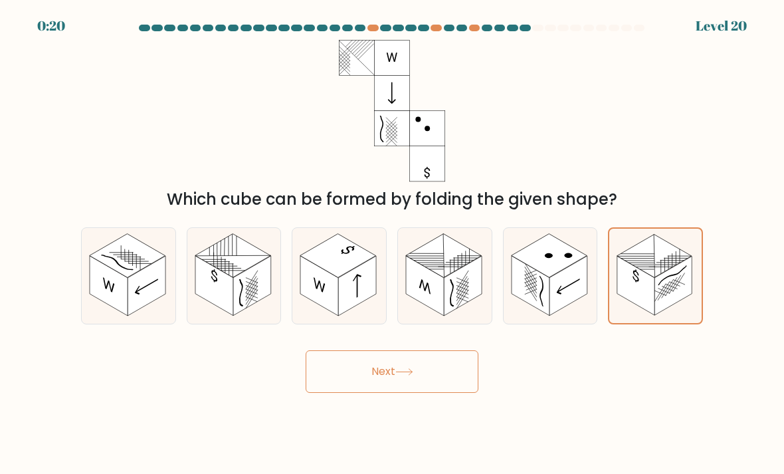
click at [332, 383] on button "Next" at bounding box center [392, 371] width 173 height 43
click at [385, 376] on button "Next" at bounding box center [392, 371] width 173 height 43
click at [384, 354] on button "Next" at bounding box center [392, 371] width 173 height 43
click at [383, 354] on button "Next" at bounding box center [392, 371] width 173 height 43
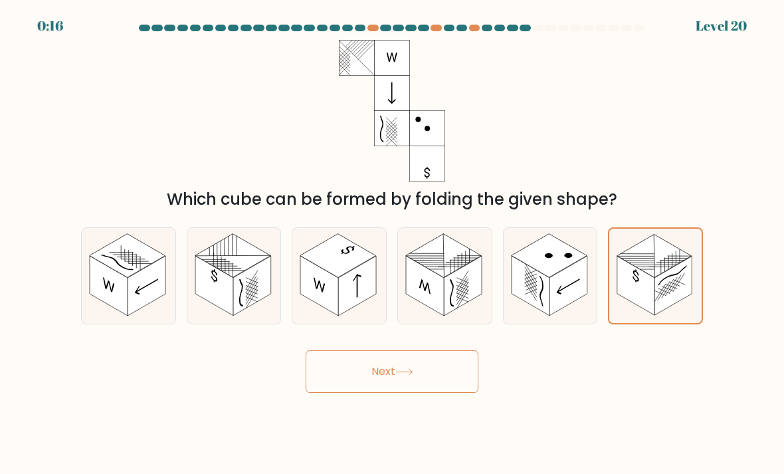
click at [379, 350] on button "Next" at bounding box center [392, 371] width 173 height 43
click at [566, 256] on rect at bounding box center [569, 286] width 38 height 60
click at [393, 244] on input "e." at bounding box center [392, 240] width 1 height 7
radio input "true"
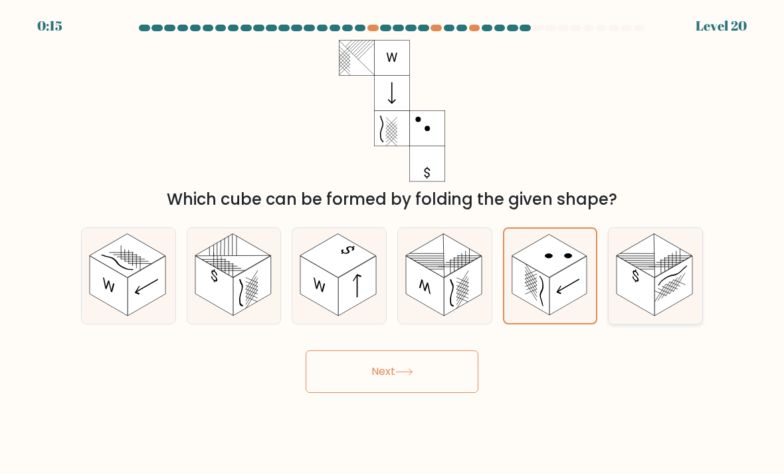
click at [627, 268] on rect at bounding box center [636, 286] width 38 height 60
click at [393, 244] on input "f." at bounding box center [392, 240] width 1 height 7
radio input "true"
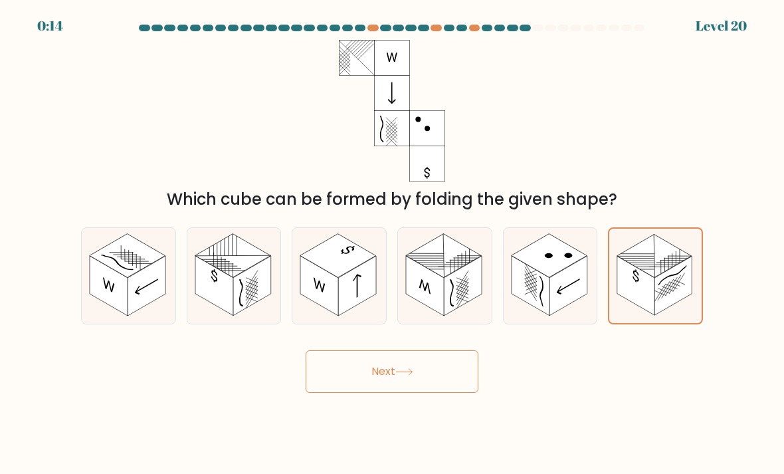
click at [399, 368] on icon at bounding box center [404, 371] width 18 height 7
click at [373, 393] on button "Next" at bounding box center [392, 371] width 173 height 43
click at [393, 377] on button "Next" at bounding box center [392, 371] width 173 height 43
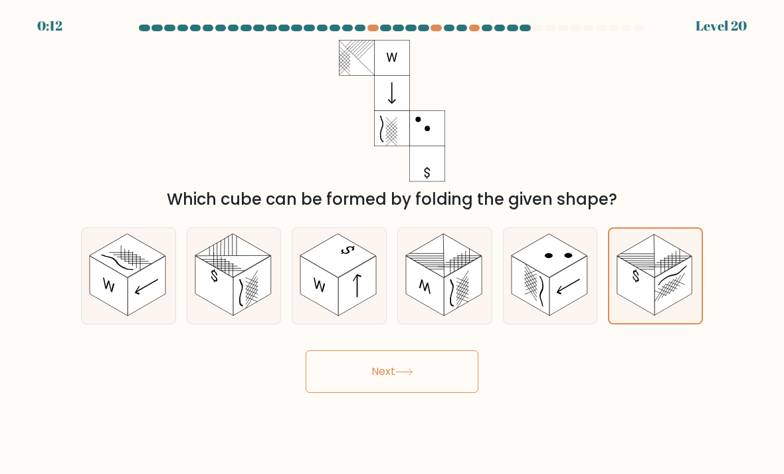
click at [393, 388] on button "Next" at bounding box center [392, 371] width 173 height 43
click at [393, 387] on button "Next" at bounding box center [392, 371] width 173 height 43
click at [400, 377] on button "Next" at bounding box center [392, 371] width 173 height 43
click at [400, 376] on button "Next" at bounding box center [392, 371] width 173 height 43
click at [403, 375] on icon at bounding box center [404, 371] width 18 height 7
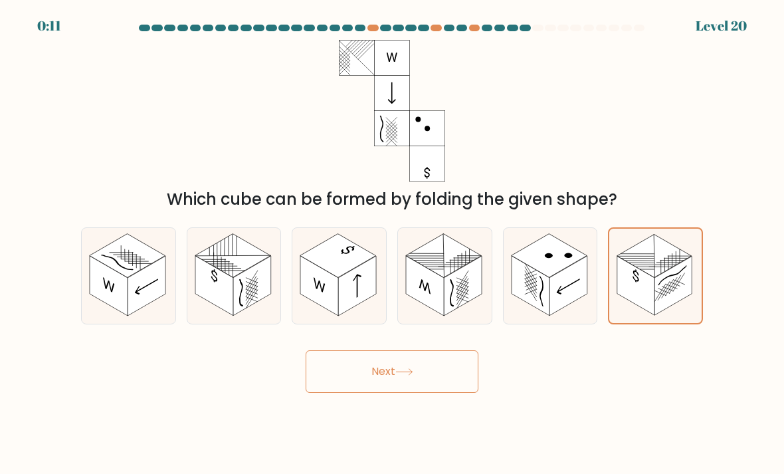
click at [403, 375] on icon at bounding box center [404, 371] width 18 height 7
click at [404, 378] on button "Next" at bounding box center [392, 371] width 173 height 43
click at [403, 377] on button "Next" at bounding box center [392, 371] width 173 height 43
click at [412, 375] on icon at bounding box center [404, 371] width 18 height 7
click at [411, 375] on icon at bounding box center [404, 371] width 18 height 7
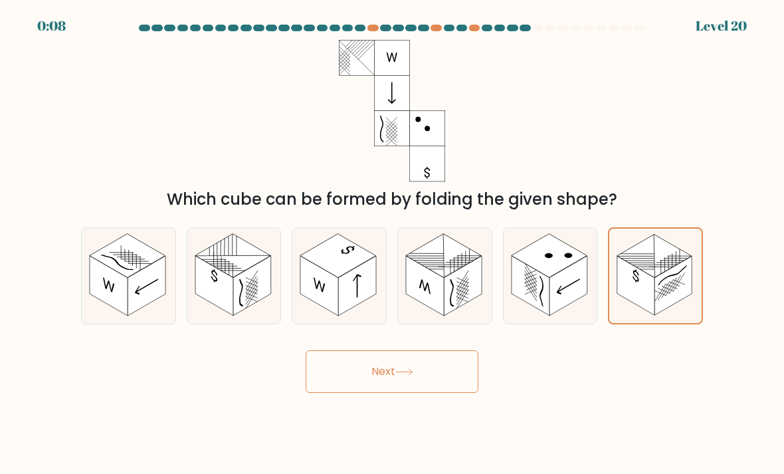
click at [392, 383] on button "Next" at bounding box center [392, 371] width 173 height 43
click at [391, 383] on button "Next" at bounding box center [392, 371] width 173 height 43
click at [396, 391] on button "Next" at bounding box center [392, 371] width 173 height 43
click at [401, 393] on button "Next" at bounding box center [392, 371] width 173 height 43
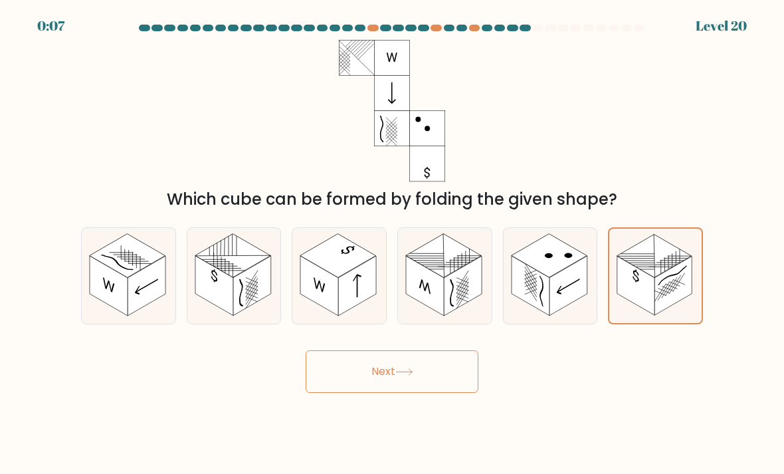
click at [401, 393] on button "Next" at bounding box center [392, 371] width 173 height 43
click at [422, 383] on button "Next" at bounding box center [392, 371] width 173 height 43
click at [421, 382] on button "Next" at bounding box center [392, 371] width 173 height 43
click at [402, 375] on icon at bounding box center [404, 371] width 18 height 7
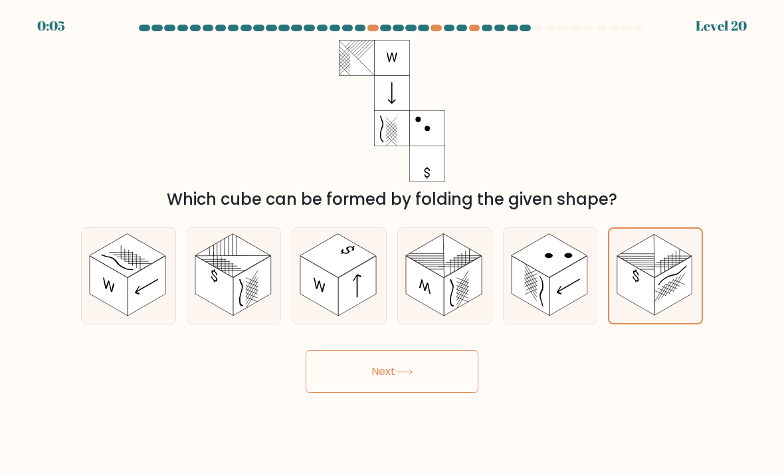
click at [401, 375] on icon at bounding box center [404, 371] width 18 height 7
click at [390, 382] on button "Next" at bounding box center [392, 371] width 173 height 43
click at [390, 381] on button "Next" at bounding box center [392, 371] width 173 height 43
click at [397, 377] on button "Next" at bounding box center [392, 371] width 173 height 43
click at [397, 376] on button "Next" at bounding box center [392, 371] width 173 height 43
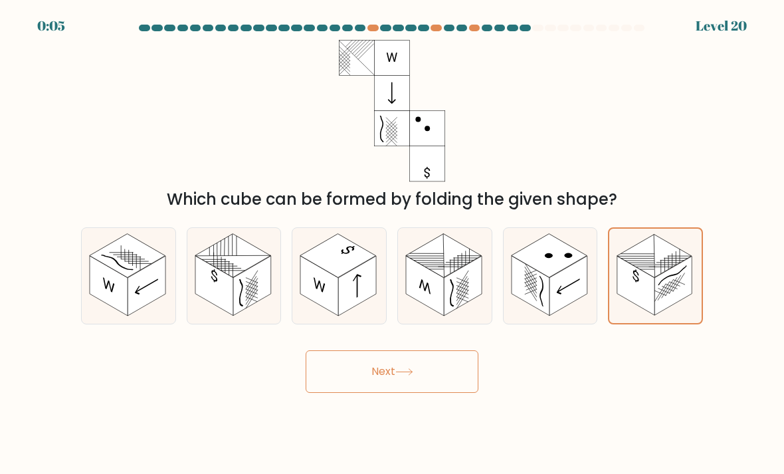
click at [405, 368] on button "Next" at bounding box center [392, 371] width 173 height 43
click at [404, 368] on button "Next" at bounding box center [392, 371] width 173 height 43
click at [409, 375] on icon at bounding box center [404, 371] width 18 height 7
click at [408, 374] on icon at bounding box center [404, 371] width 18 height 7
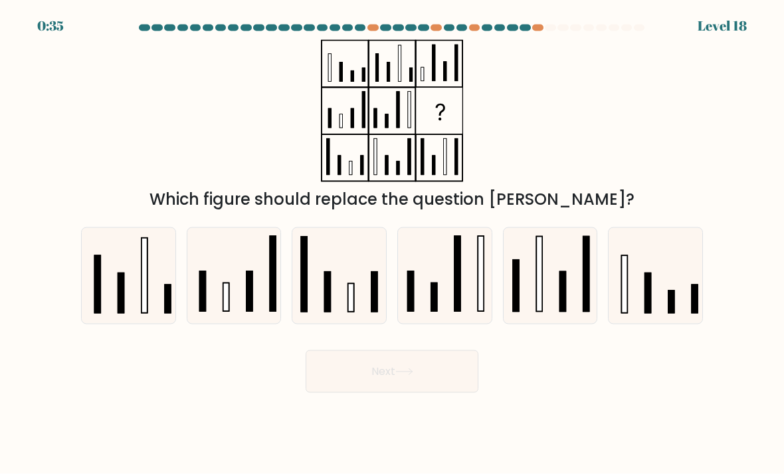
scroll to position [2, 0]
click at [564, 309] on rect at bounding box center [563, 292] width 6 height 40
click at [393, 244] on input "e." at bounding box center [392, 240] width 1 height 7
radio input "true"
click at [406, 375] on icon at bounding box center [404, 371] width 18 height 7
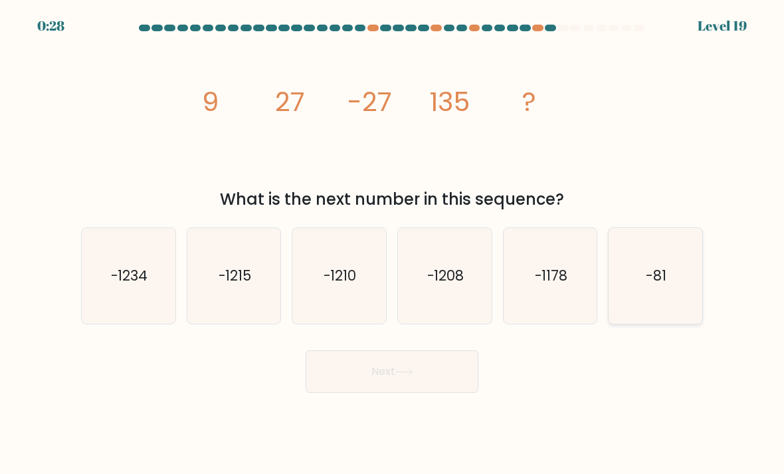
click at [676, 295] on icon "-81" at bounding box center [656, 276] width 94 height 94
click at [393, 244] on input "f. -81" at bounding box center [392, 240] width 1 height 7
radio input "true"
click at [443, 393] on button "Next" at bounding box center [392, 371] width 173 height 43
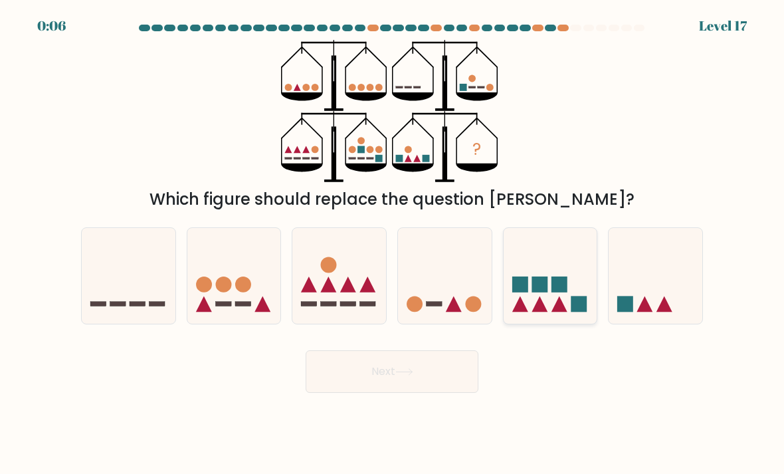
click at [571, 312] on rect at bounding box center [579, 304] width 16 height 16
click at [393, 244] on input "e." at bounding box center [392, 240] width 1 height 7
radio input "true"
click at [425, 393] on button "Next" at bounding box center [392, 371] width 173 height 43
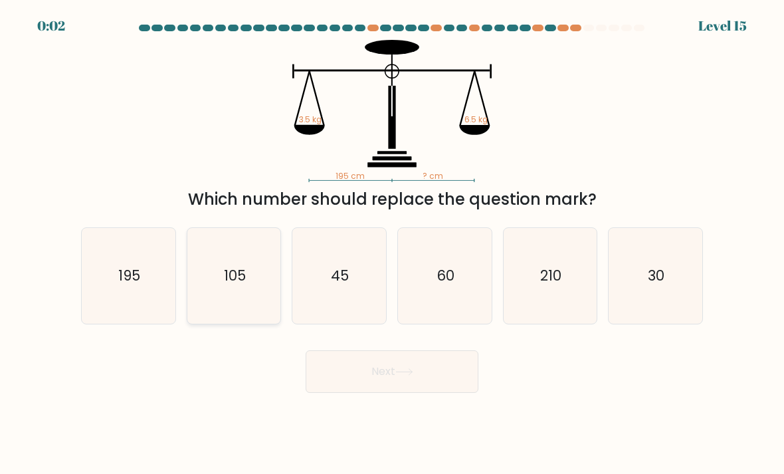
click at [231, 285] on text "105" at bounding box center [235, 275] width 22 height 19
click at [392, 244] on input "b. 105" at bounding box center [392, 240] width 1 height 7
radio input "true"
click at [375, 388] on button "Next" at bounding box center [392, 371] width 173 height 43
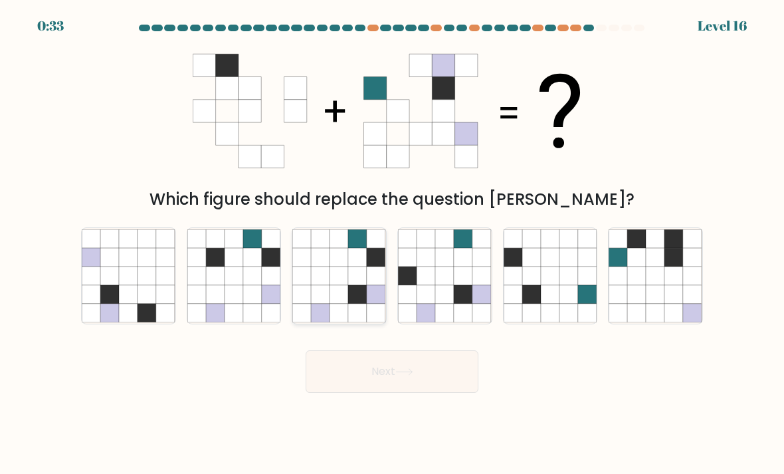
click at [316, 301] on icon at bounding box center [321, 294] width 19 height 19
click at [392, 244] on input "c." at bounding box center [392, 240] width 1 height 7
radio input "true"
click at [462, 304] on icon at bounding box center [463, 294] width 19 height 19
click at [393, 244] on input "d." at bounding box center [392, 240] width 1 height 7
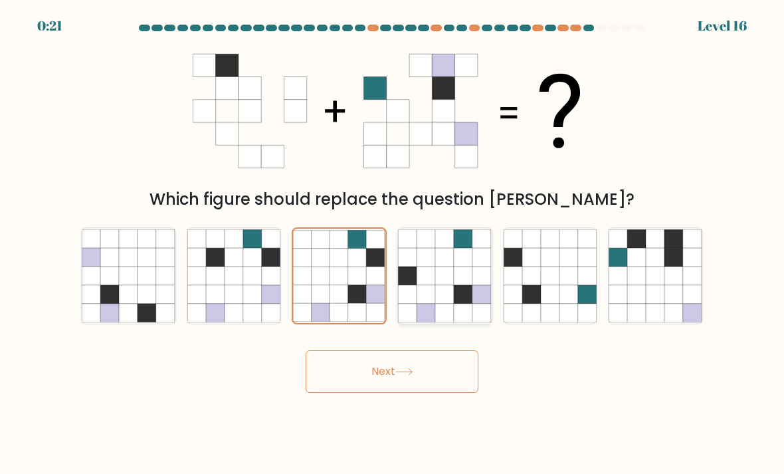
radio input "true"
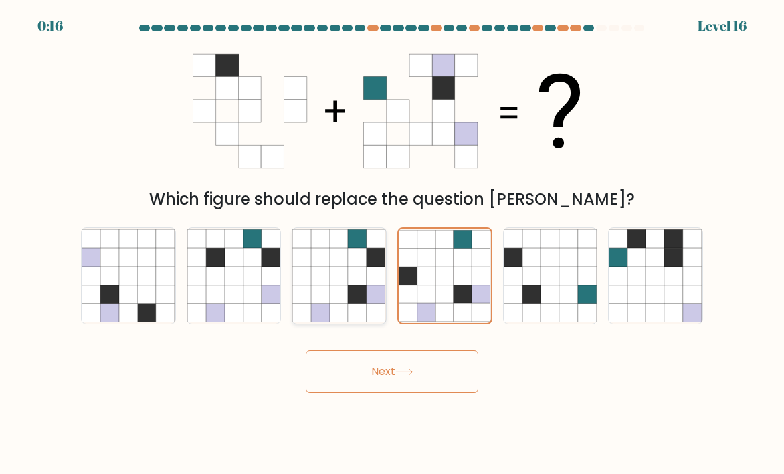
click at [365, 322] on icon at bounding box center [358, 313] width 19 height 19
click at [392, 244] on input "c." at bounding box center [392, 240] width 1 height 7
radio input "true"
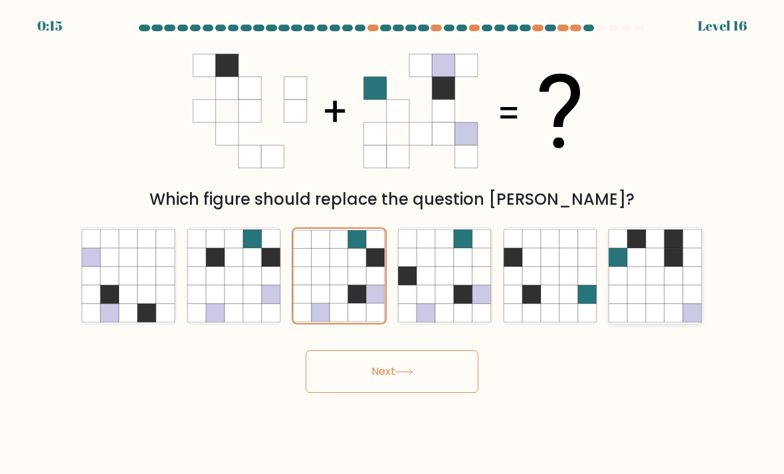
click at [659, 285] on icon at bounding box center [656, 275] width 19 height 19
click at [393, 244] on input "f." at bounding box center [392, 240] width 1 height 7
radio input "true"
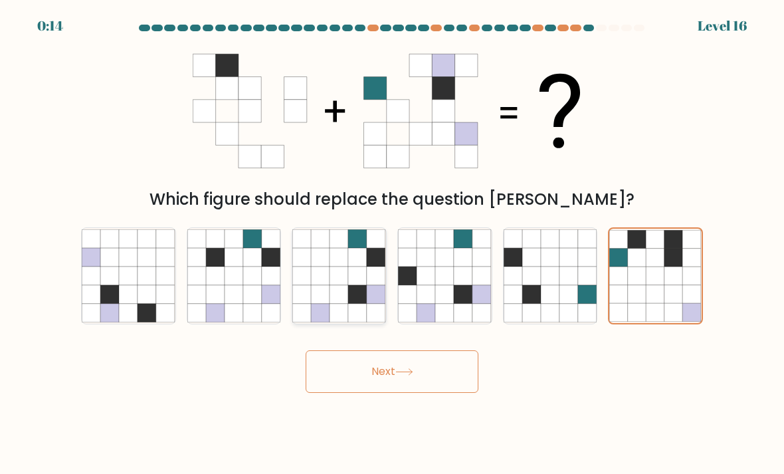
click at [348, 304] on icon at bounding box center [339, 294] width 19 height 19
click at [392, 244] on input "c." at bounding box center [392, 240] width 1 height 7
radio input "true"
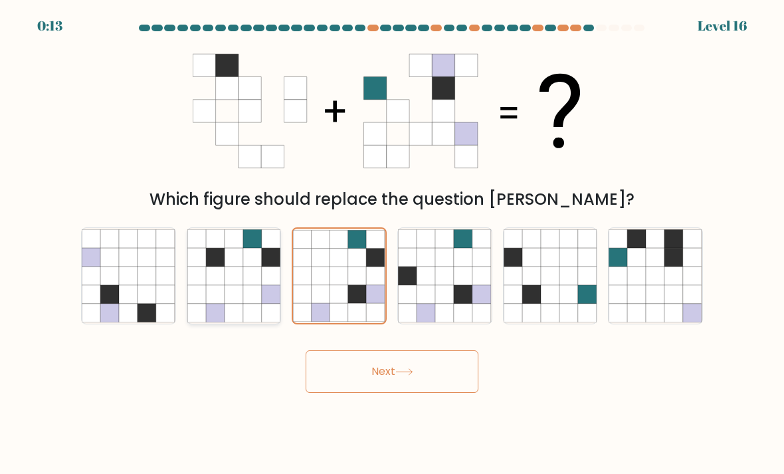
click at [255, 316] on icon at bounding box center [252, 313] width 19 height 19
click at [392, 244] on input "b." at bounding box center [392, 240] width 1 height 7
radio input "true"
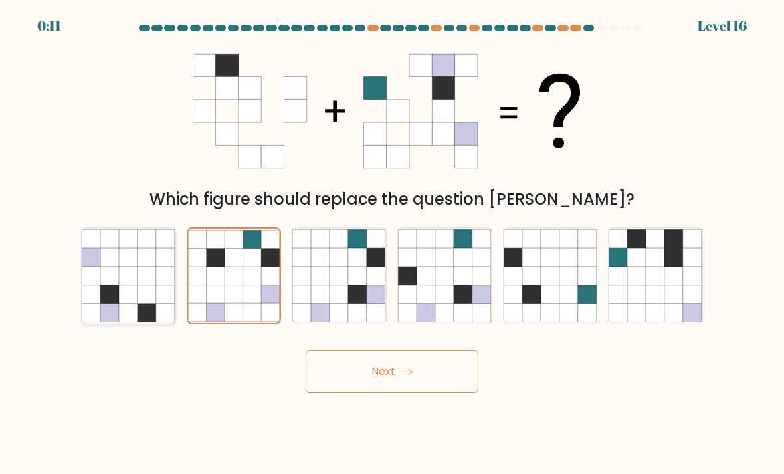
click at [151, 319] on icon at bounding box center [147, 313] width 19 height 19
click at [392, 244] on input "a." at bounding box center [392, 240] width 1 height 7
radio input "true"
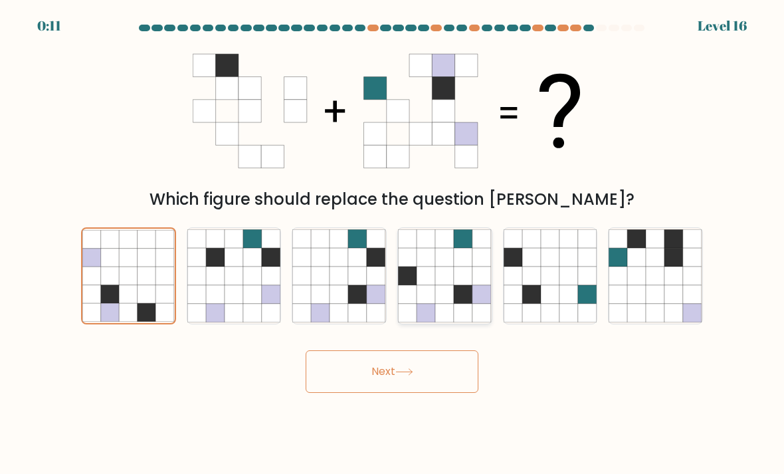
click at [485, 316] on icon at bounding box center [481, 313] width 19 height 19
click at [393, 244] on input "d." at bounding box center [392, 240] width 1 height 7
radio input "true"
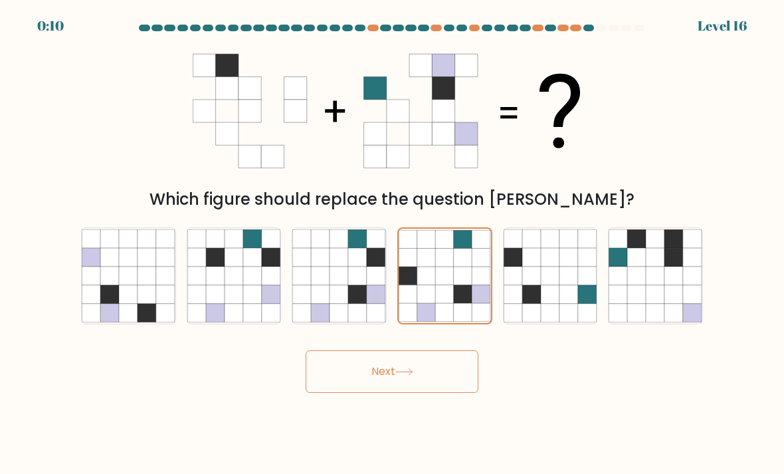
click at [424, 385] on button "Next" at bounding box center [392, 371] width 173 height 43
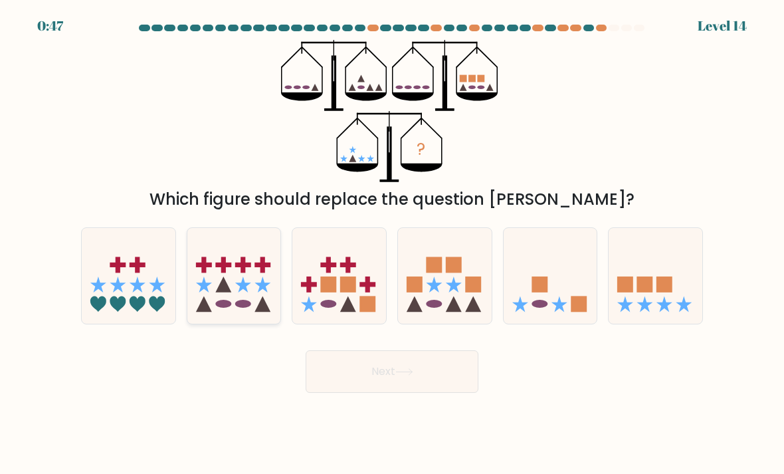
click at [266, 292] on icon at bounding box center [263, 284] width 16 height 16
click at [392, 244] on input "b." at bounding box center [392, 240] width 1 height 7
radio input "true"
click at [546, 312] on icon at bounding box center [551, 276] width 94 height 78
click at [393, 244] on input "e." at bounding box center [392, 240] width 1 height 7
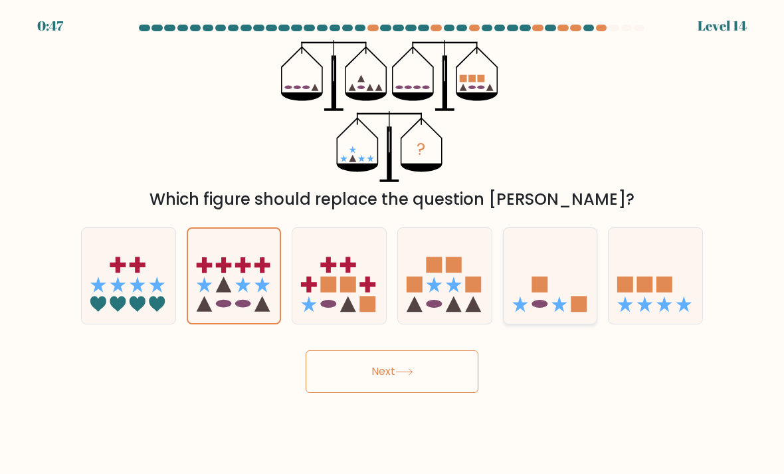
radio input "true"
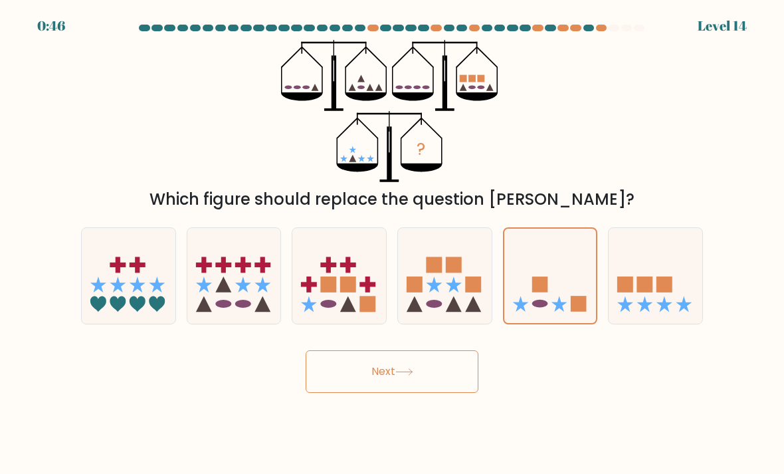
click at [428, 393] on button "Next" at bounding box center [392, 371] width 173 height 43
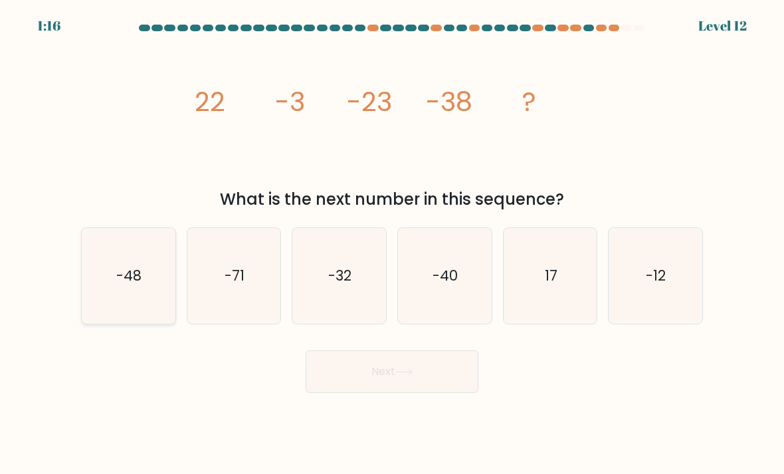
click at [134, 260] on icon "-48" at bounding box center [129, 276] width 94 height 94
click at [392, 244] on input "a. -48" at bounding box center [392, 240] width 1 height 7
radio input "true"
click at [395, 411] on body "1:15 Level 12" at bounding box center [392, 237] width 784 height 474
click at [432, 393] on button "Next" at bounding box center [392, 371] width 173 height 43
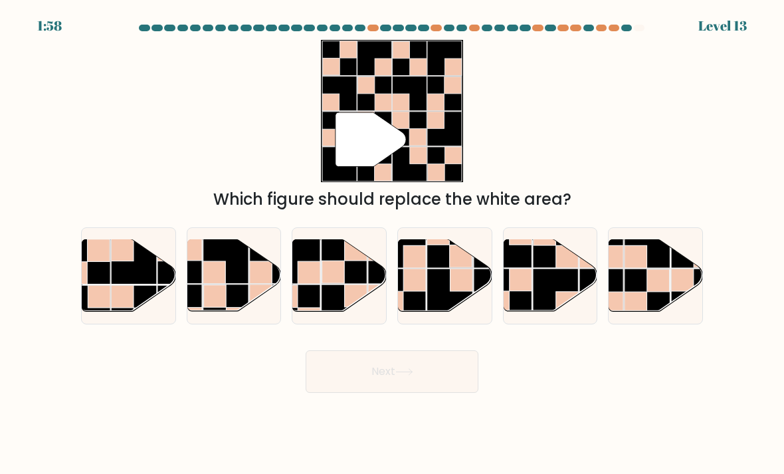
click at [429, 387] on button "Next" at bounding box center [392, 371] width 173 height 43
click at [121, 308] on rect at bounding box center [122, 296] width 23 height 23
click at [392, 244] on input "a." at bounding box center [392, 240] width 1 height 7
radio input "true"
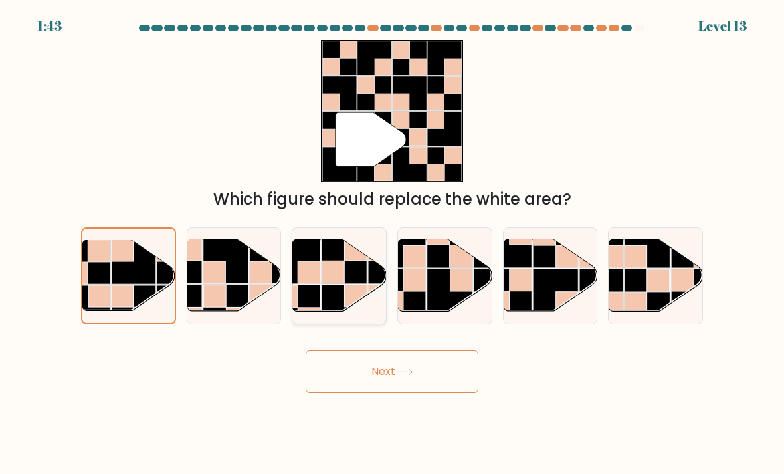
click at [373, 306] on rect at bounding box center [379, 295] width 23 height 23
click at [392, 244] on input "c." at bounding box center [392, 240] width 1 height 7
radio input "true"
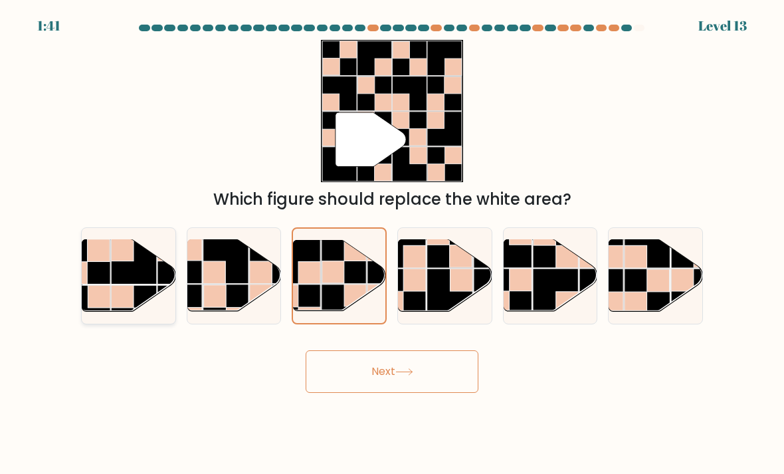
click at [117, 322] on rect at bounding box center [134, 308] width 46 height 46
click at [392, 244] on input "a." at bounding box center [392, 240] width 1 height 7
radio input "true"
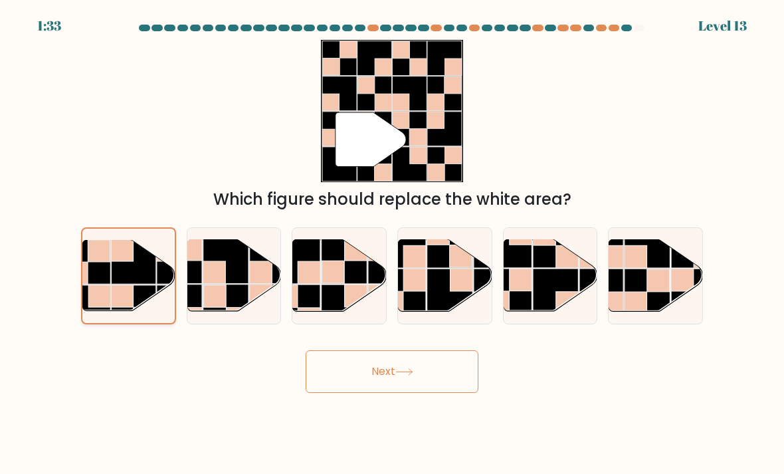
click at [114, 284] on rect at bounding box center [134, 261] width 45 height 45
click at [392, 244] on input "a." at bounding box center [392, 240] width 1 height 7
click at [445, 391] on button "Next" at bounding box center [392, 371] width 173 height 43
click at [425, 379] on button "Next" at bounding box center [392, 371] width 173 height 43
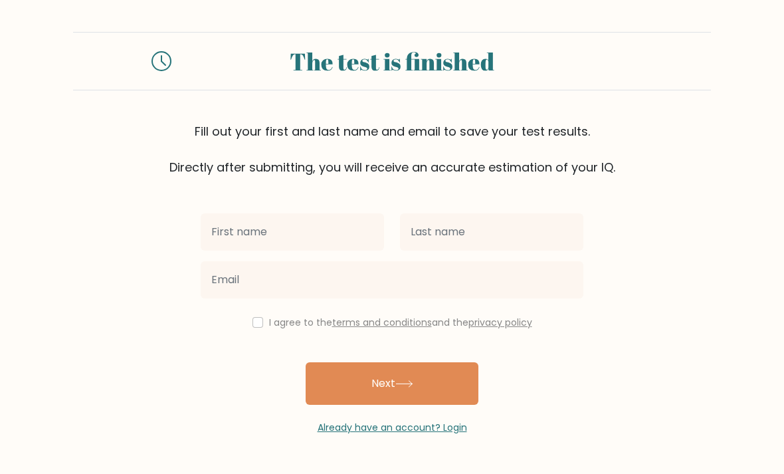
scroll to position [43, 0]
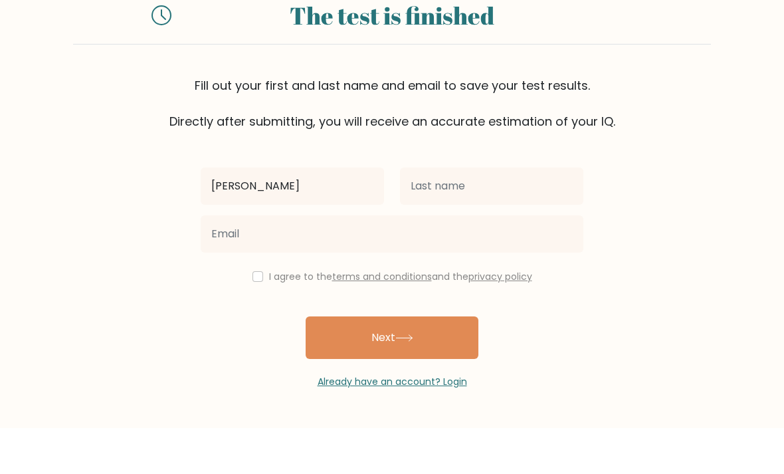
type input "James"
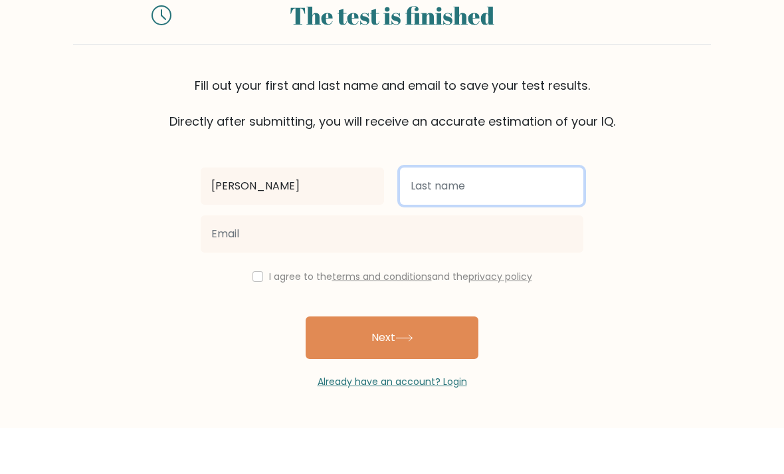
click at [493, 213] on input "text" at bounding box center [491, 231] width 183 height 37
type input "[PERSON_NAME]"
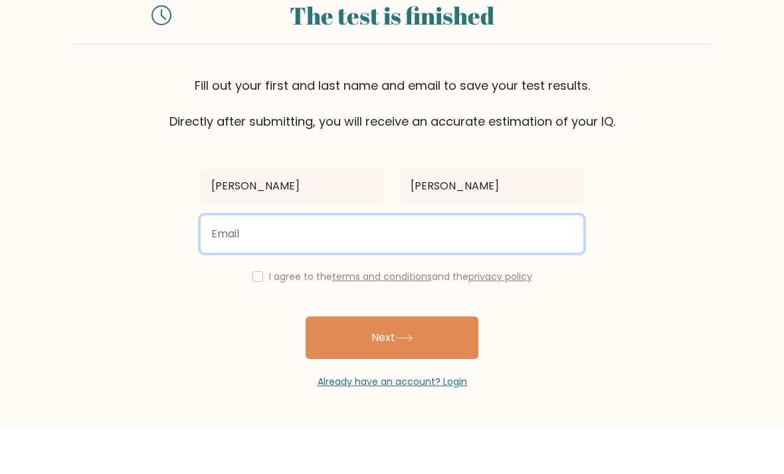
click at [489, 261] on input "email" at bounding box center [392, 279] width 383 height 37
type input "J"
type input "j"
type input "jaimeflorendopro@gmail.com"
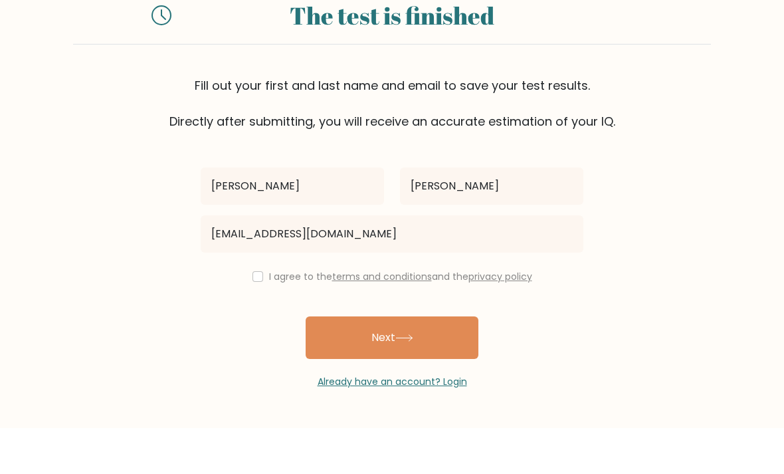
click at [255, 317] on input "checkbox" at bounding box center [258, 322] width 11 height 11
checkbox input "true"
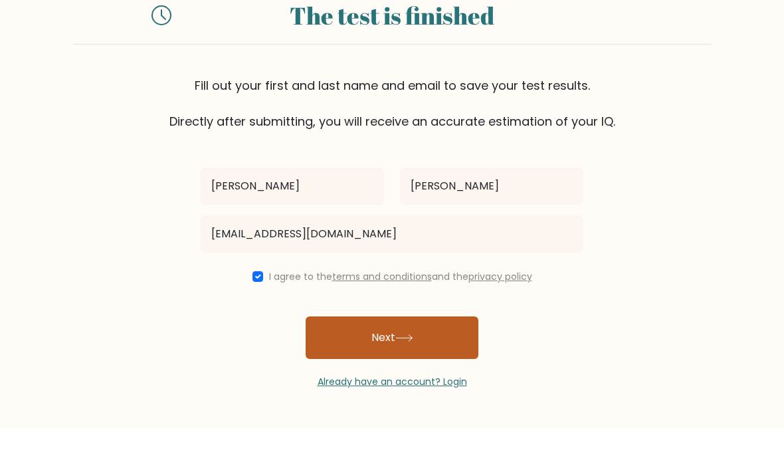
click at [336, 362] on button "Next" at bounding box center [392, 383] width 173 height 43
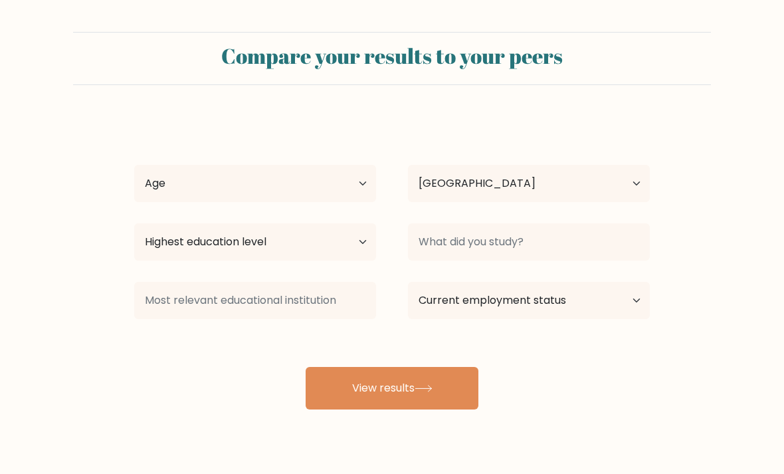
select select "PH"
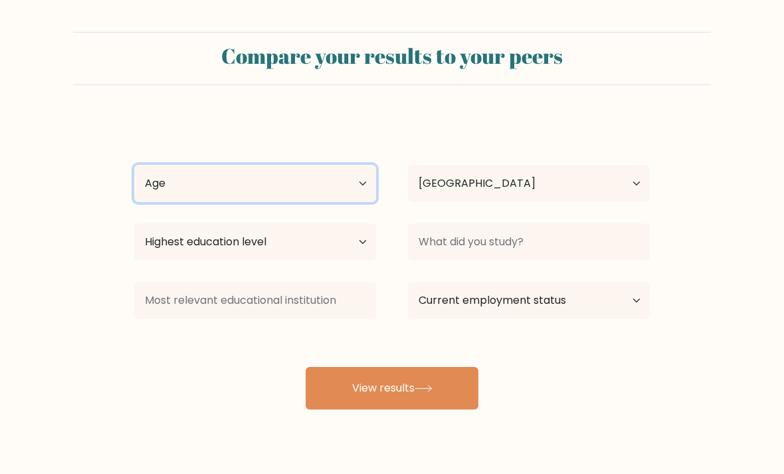
click at [327, 186] on select "Age Under [DEMOGRAPHIC_DATA] [DEMOGRAPHIC_DATA] [DEMOGRAPHIC_DATA] [DEMOGRAPHIC…" at bounding box center [255, 183] width 242 height 37
select select "18_24"
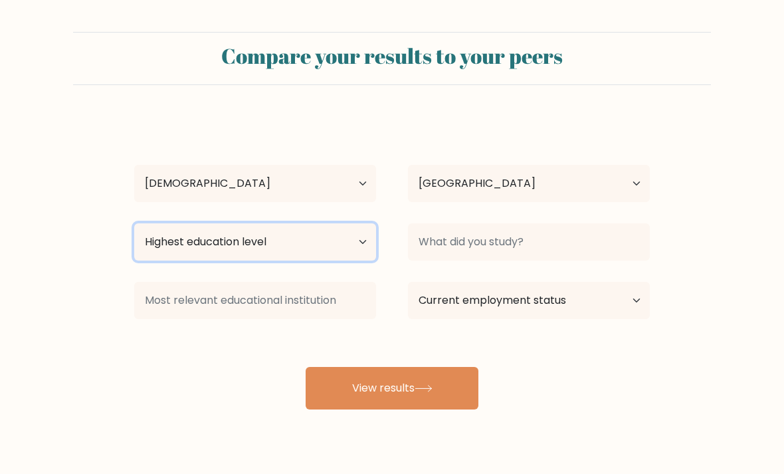
click at [337, 249] on select "Highest education level No schooling Primary Lower Secondary Upper Secondary Oc…" at bounding box center [255, 241] width 242 height 37
click at [356, 242] on select "Highest education level No schooling Primary Lower Secondary Upper Secondary Oc…" at bounding box center [255, 241] width 242 height 37
select select "upper_secondary"
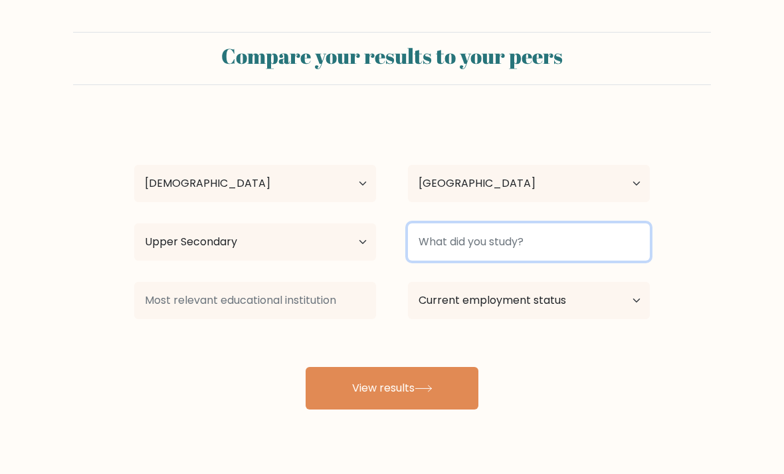
click at [554, 249] on input at bounding box center [529, 241] width 242 height 37
type input "H"
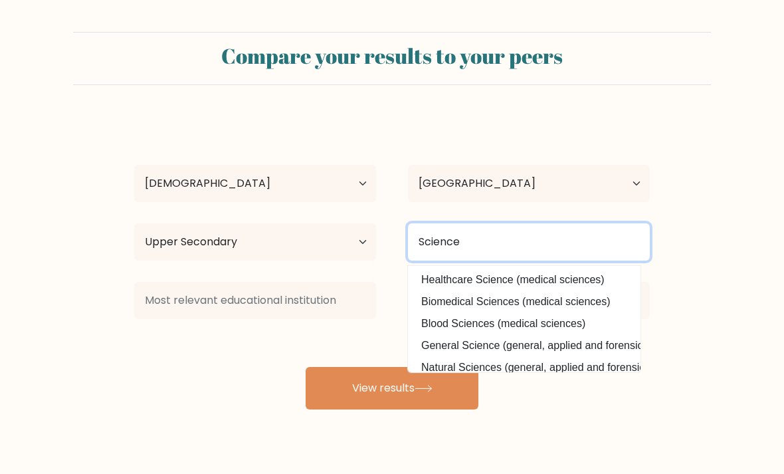
type input "Science"
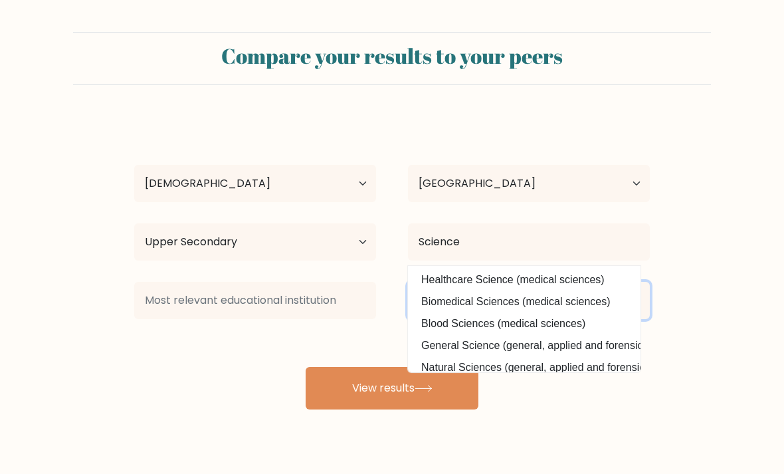
click at [585, 308] on select "Current employment status Employed Student Retired Other / prefer not to answer" at bounding box center [529, 300] width 242 height 37
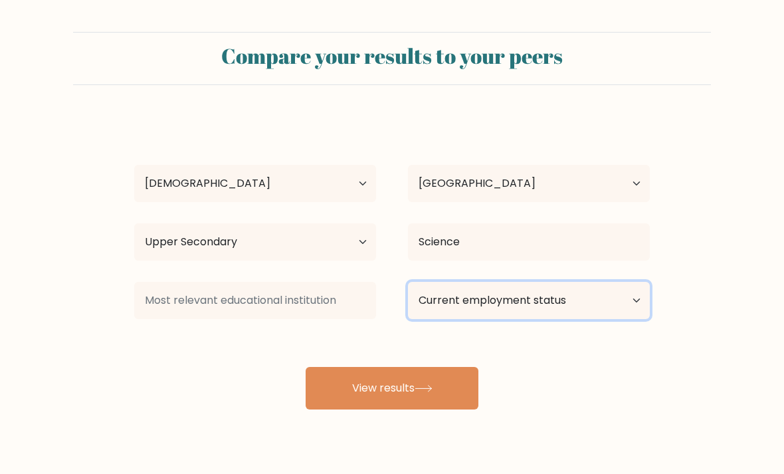
select select "student"
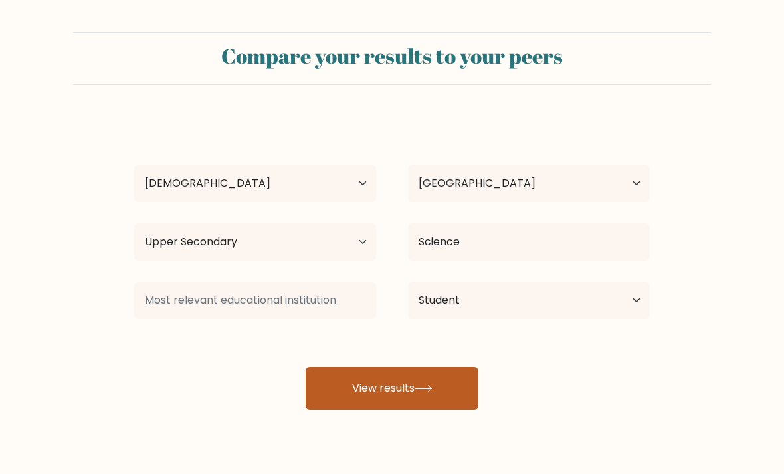
click at [403, 409] on button "View results" at bounding box center [392, 388] width 173 height 43
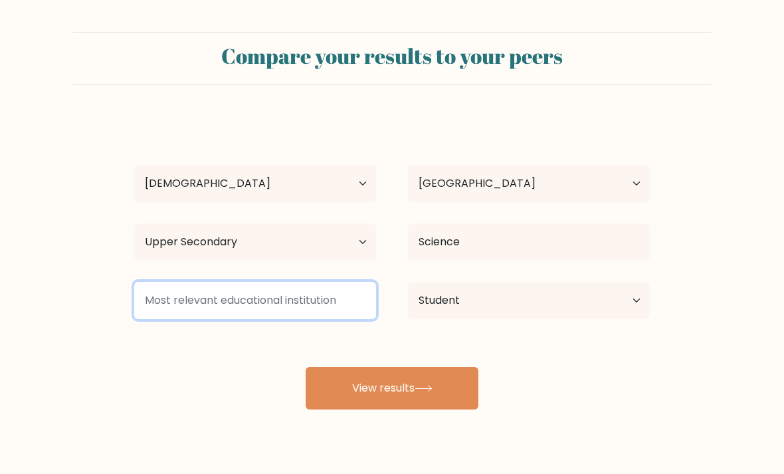
click at [342, 309] on input at bounding box center [255, 300] width 242 height 37
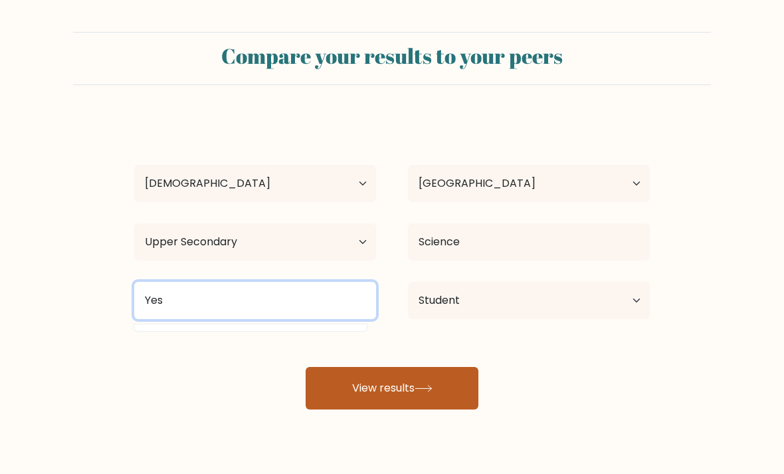
type input "Yes"
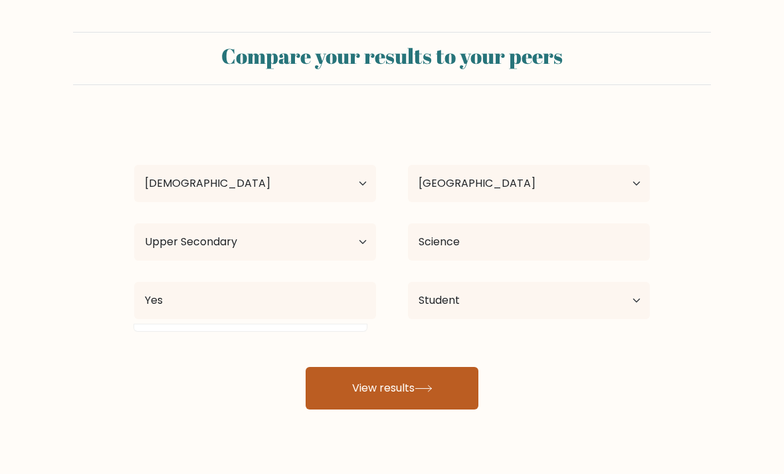
click at [426, 395] on button "View results" at bounding box center [392, 388] width 173 height 43
